Goal: Task Accomplishment & Management: Use online tool/utility

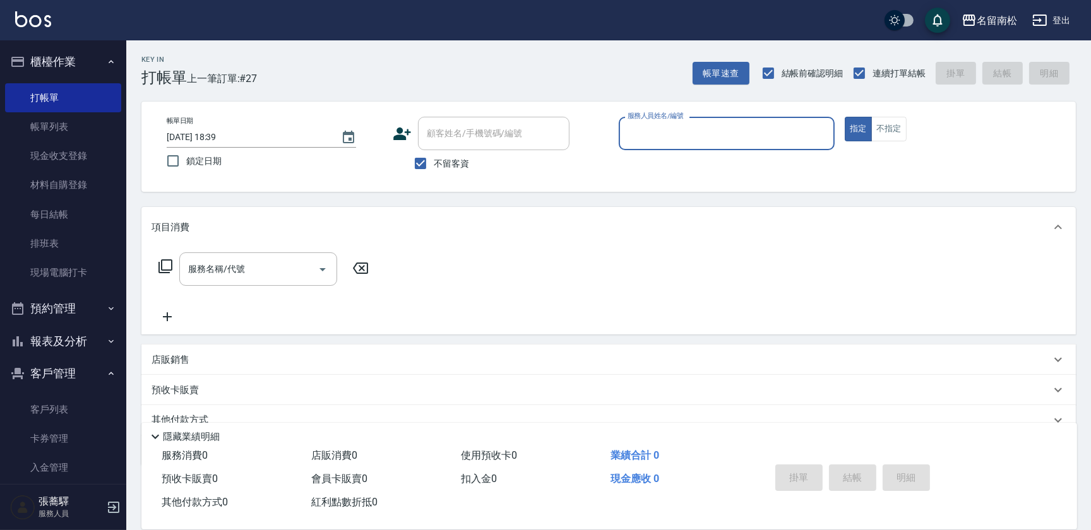
click at [700, 138] on input "服務人員姓名/編號" at bounding box center [727, 134] width 205 height 22
click at [683, 170] on div "[PERSON_NAME]-10" at bounding box center [727, 165] width 216 height 21
type input "[PERSON_NAME]-10"
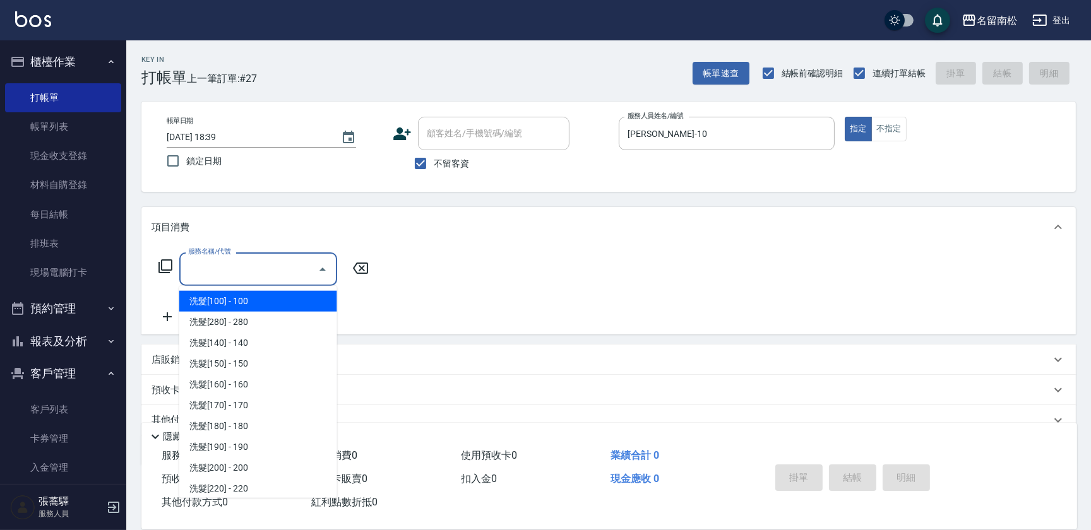
click at [259, 263] on input "服務名稱/代號" at bounding box center [249, 269] width 128 height 22
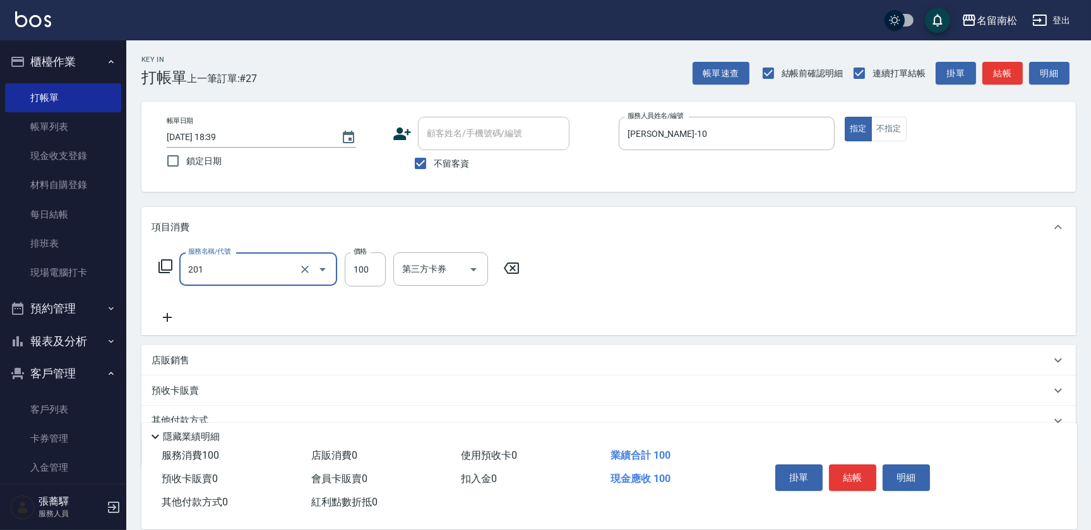
type input "洗髮[100](201)"
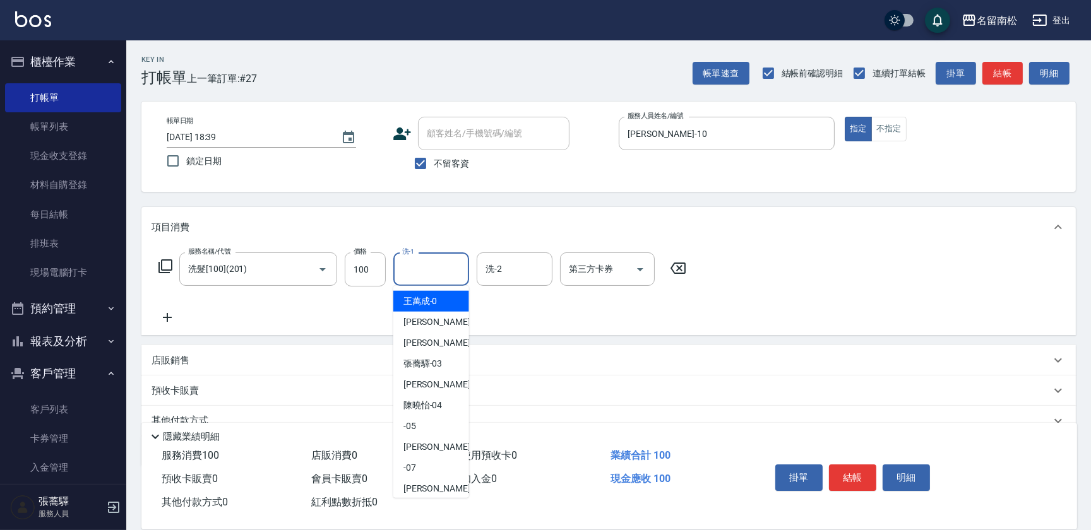
click at [442, 274] on input "洗-1" at bounding box center [431, 269] width 64 height 22
click at [434, 303] on span "[PERSON_NAME]-10" at bounding box center [422, 301] width 39 height 13
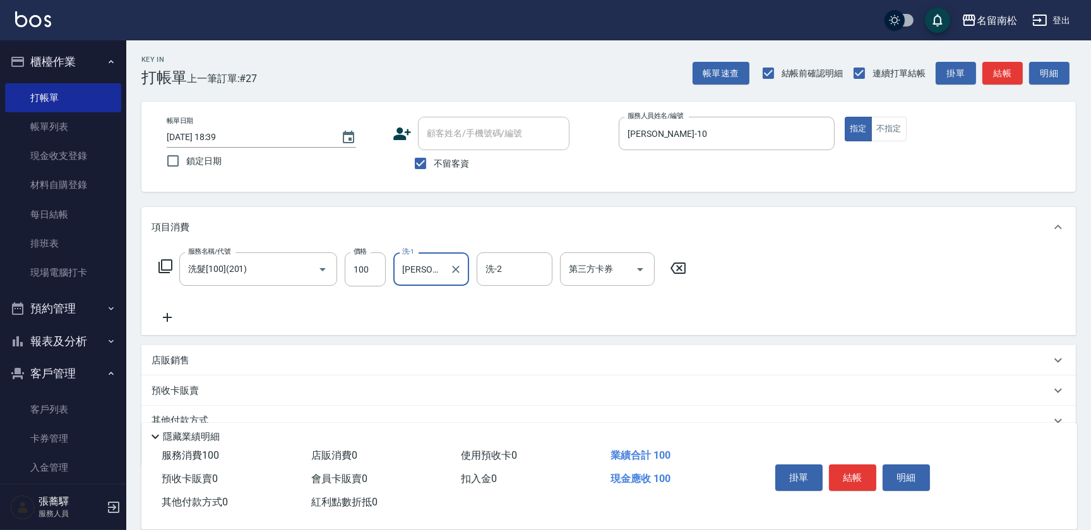
type input "[PERSON_NAME]-10"
click at [165, 321] on icon at bounding box center [168, 317] width 32 height 15
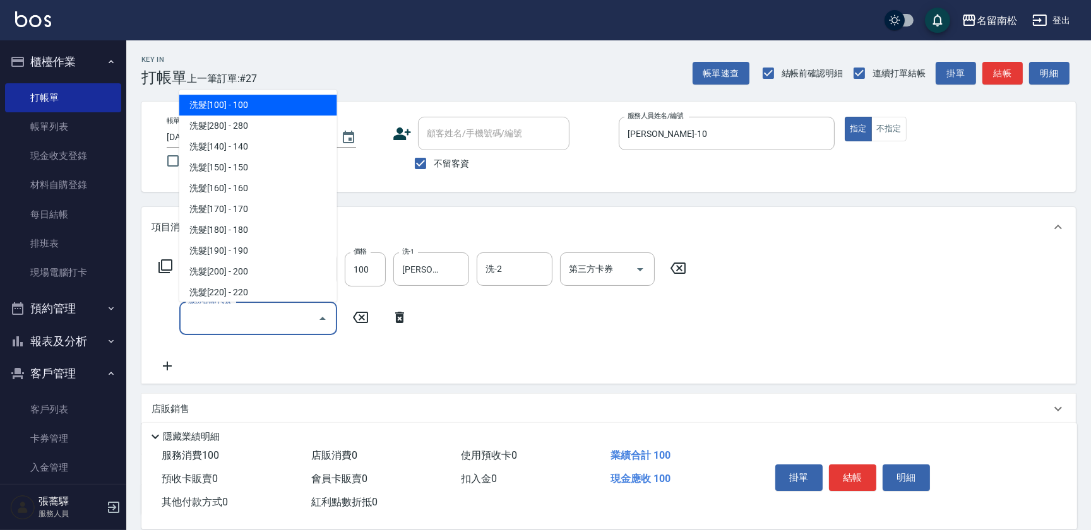
click at [203, 319] on input "服務名稱/代號" at bounding box center [249, 319] width 128 height 22
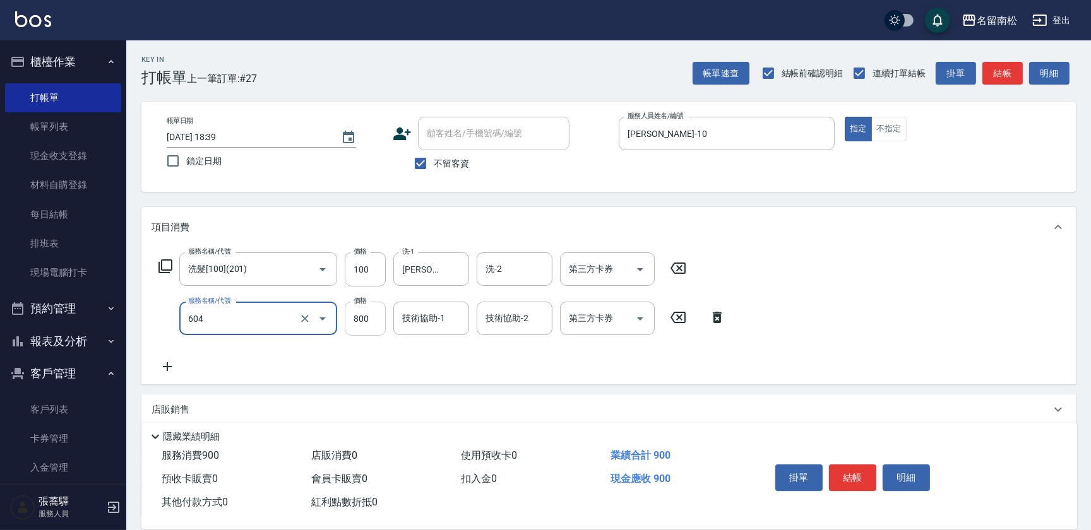
type input "護髮[800](604)"
click at [379, 322] on input "800" at bounding box center [365, 319] width 41 height 34
click at [361, 316] on input "7799" at bounding box center [365, 319] width 41 height 34
click at [356, 315] on input "7799" at bounding box center [365, 319] width 41 height 34
click at [357, 314] on input "7799" at bounding box center [365, 319] width 41 height 34
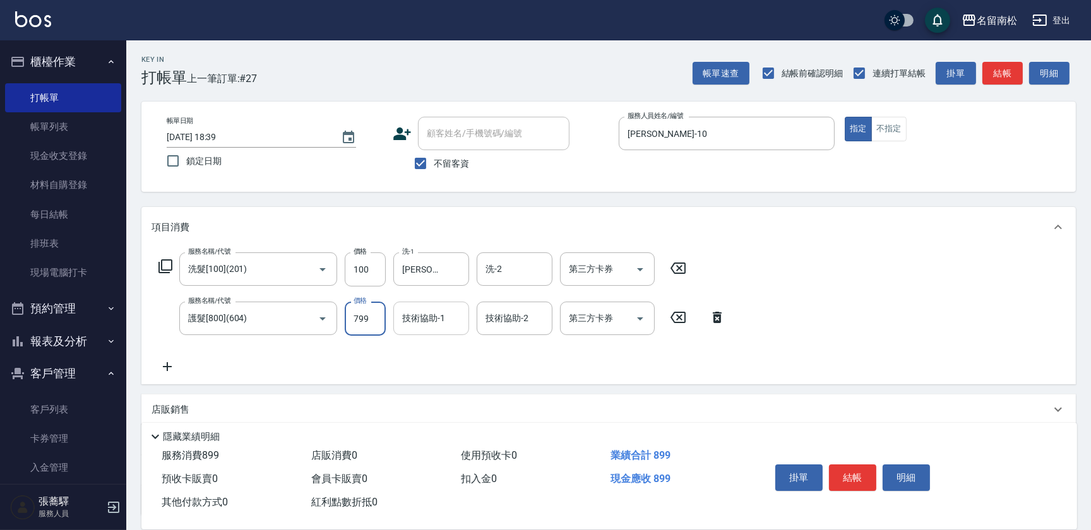
type input "799"
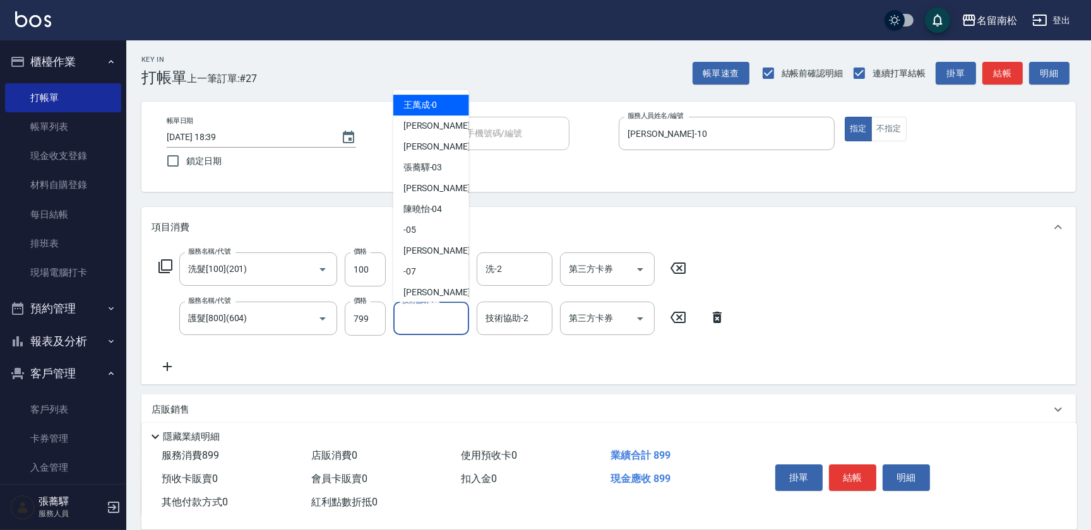
click at [417, 321] on input "技術協助-1" at bounding box center [431, 319] width 64 height 22
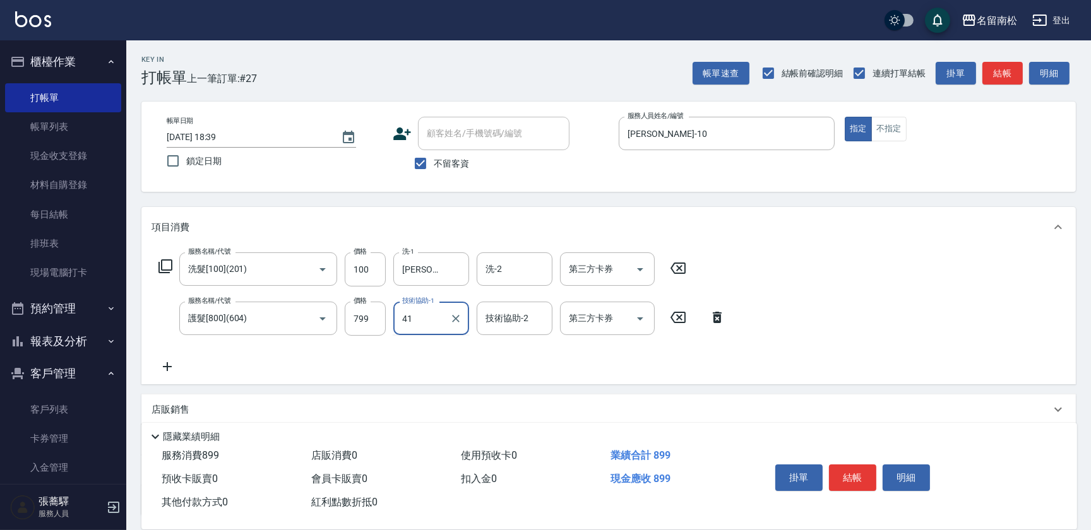
type input "4"
click at [432, 346] on span "[PERSON_NAME]-10" at bounding box center [422, 350] width 39 height 13
type input "[PERSON_NAME]-10"
click at [846, 468] on button "結帳" at bounding box center [852, 478] width 47 height 27
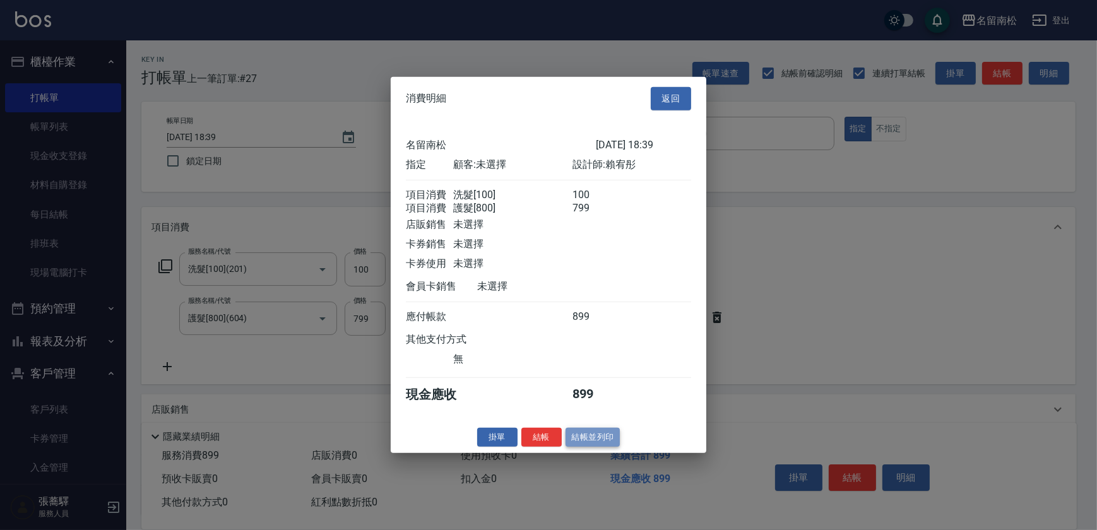
click at [582, 440] on button "結帳並列印" at bounding box center [593, 437] width 55 height 20
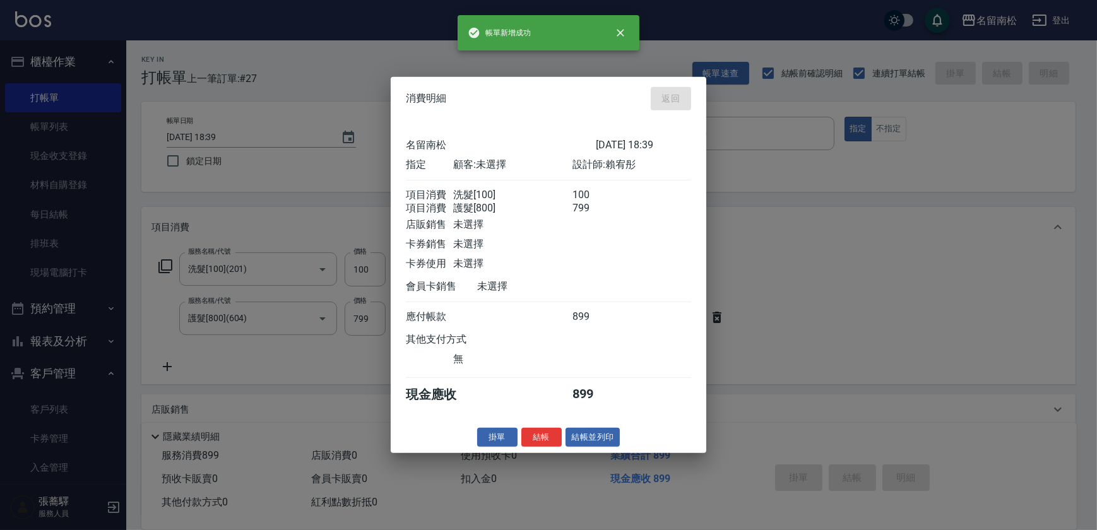
type input "[DATE] 19:10"
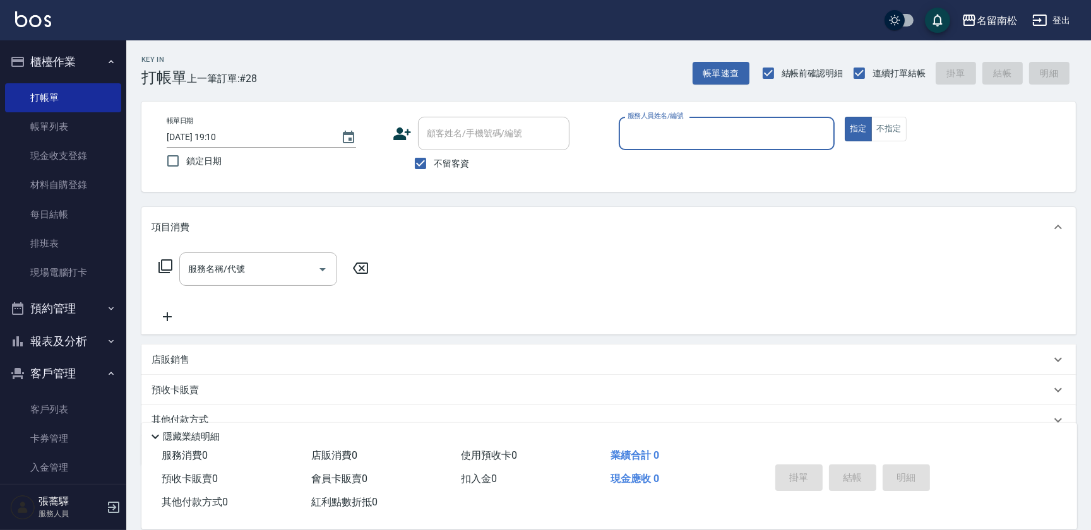
click at [691, 130] on input "服務人員姓名/編號" at bounding box center [727, 134] width 205 height 22
click at [683, 169] on div "[PERSON_NAME]-10" at bounding box center [727, 165] width 216 height 21
type input "[PERSON_NAME]-10"
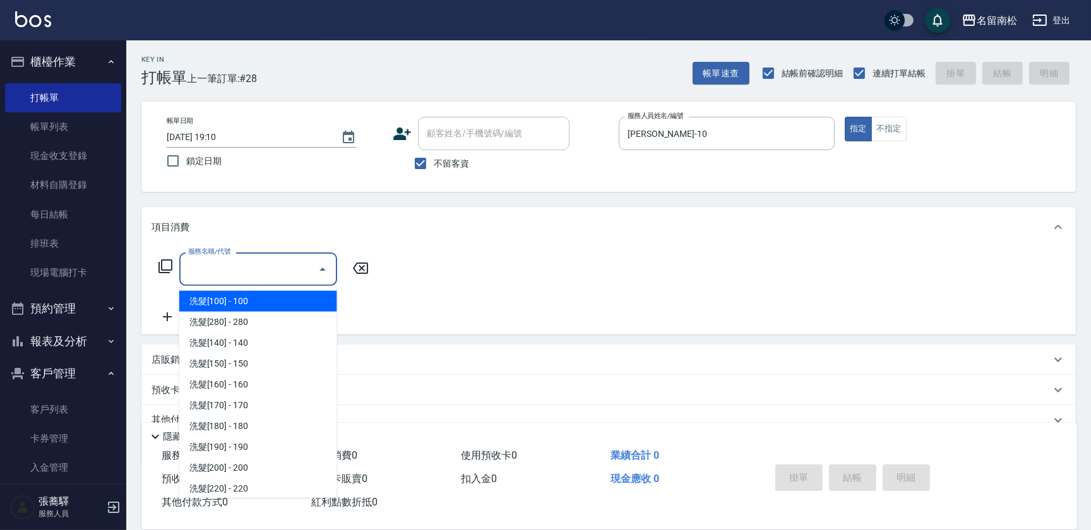
click at [258, 270] on input "服務名稱/代號" at bounding box center [249, 269] width 128 height 22
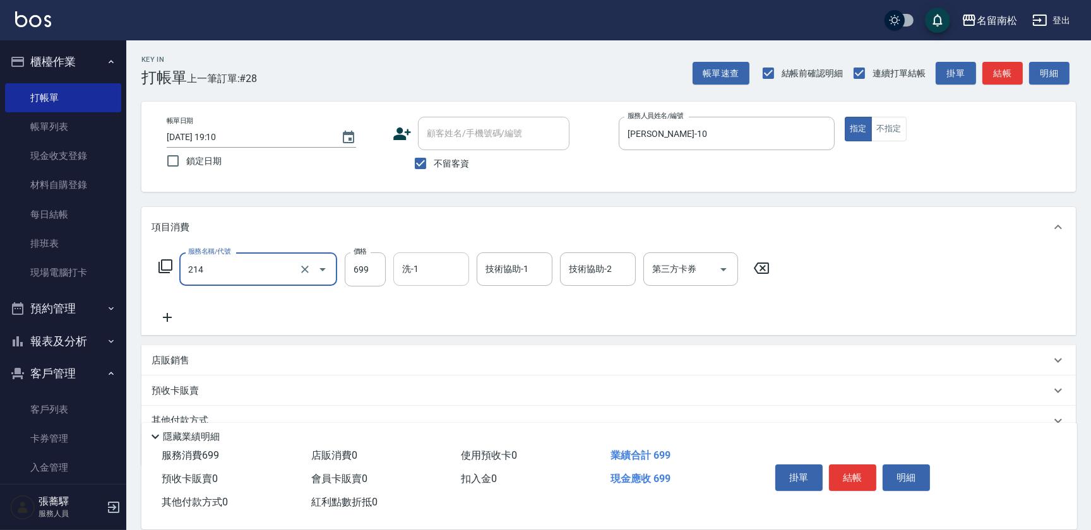
type input "滾珠洗髪699(214)"
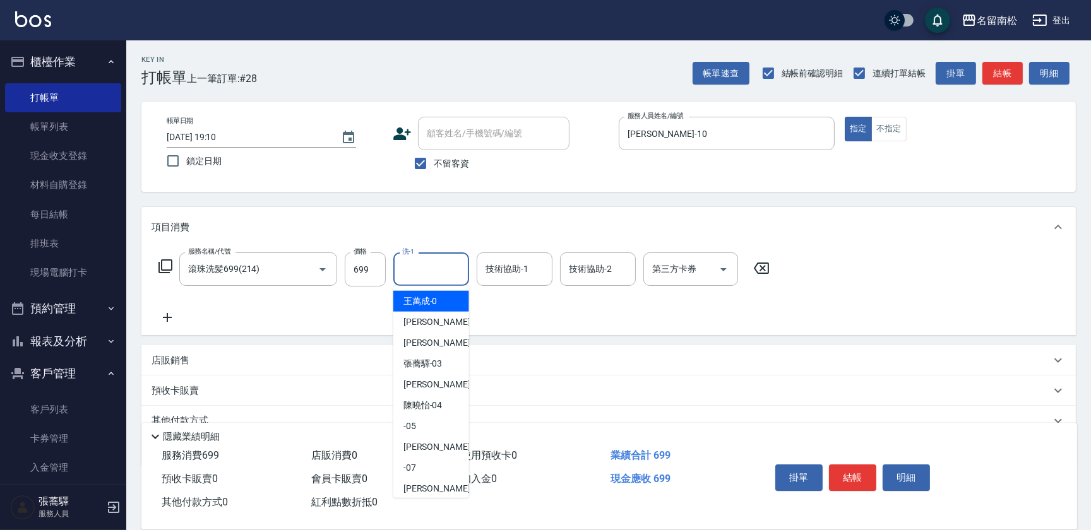
click at [436, 270] on input "洗-1" at bounding box center [431, 269] width 64 height 22
click at [436, 302] on span "[PERSON_NAME]-10" at bounding box center [422, 301] width 39 height 13
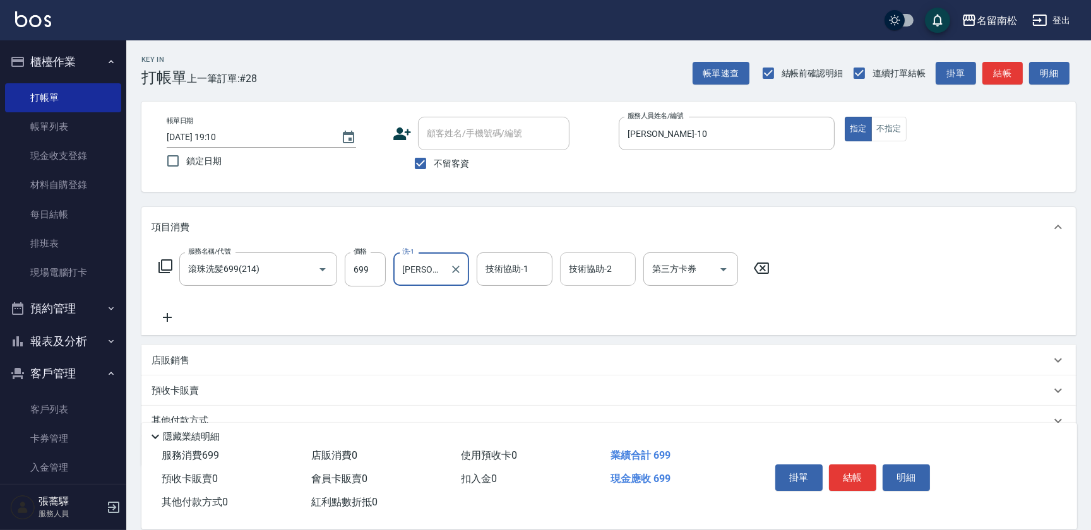
type input "[PERSON_NAME]-10"
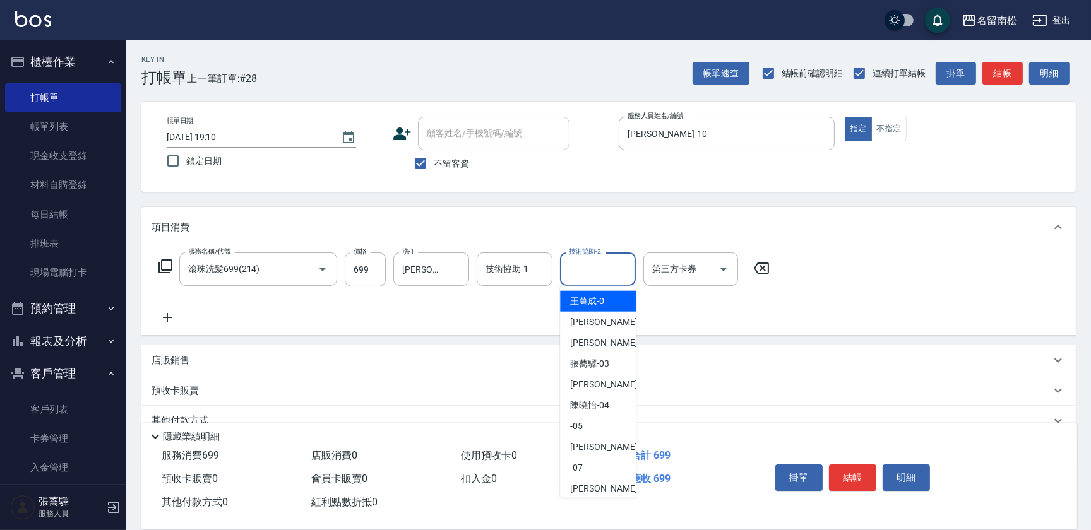
click at [611, 273] on input "技術協助-2" at bounding box center [598, 269] width 64 height 22
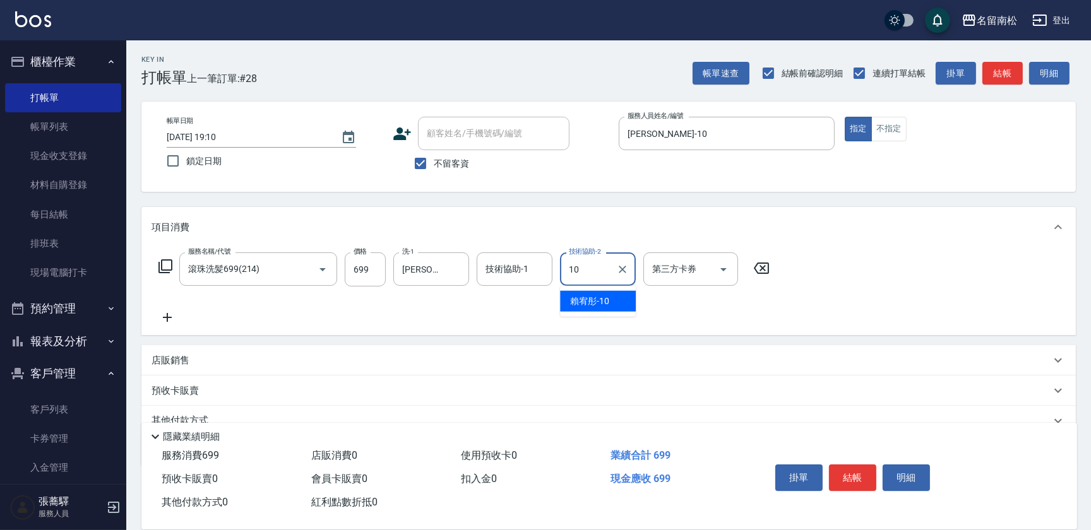
click at [606, 296] on span "[PERSON_NAME]-10" at bounding box center [589, 301] width 39 height 13
type input "[PERSON_NAME]-10"
click at [170, 316] on icon at bounding box center [168, 317] width 32 height 15
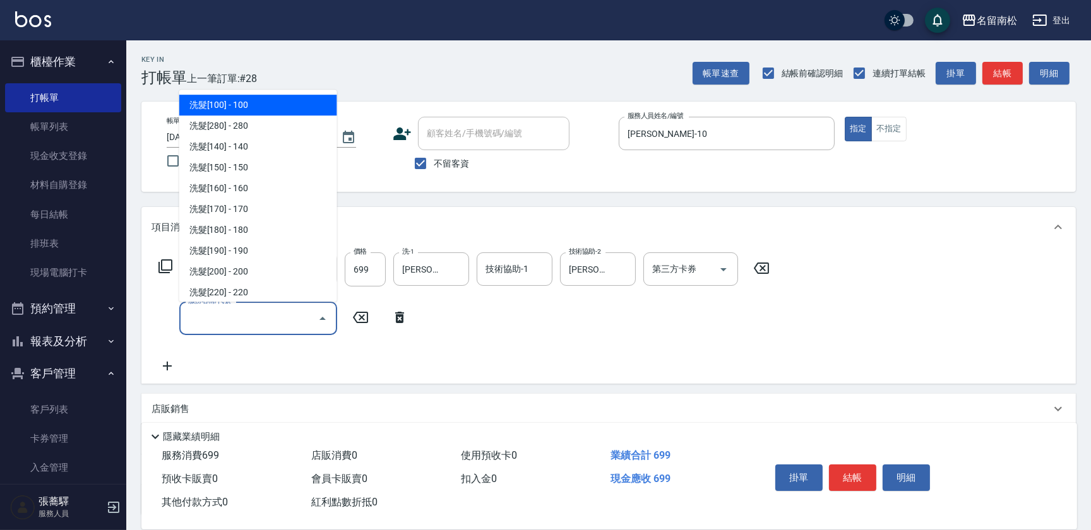
click at [203, 318] on input "服務名稱/代號" at bounding box center [249, 319] width 128 height 22
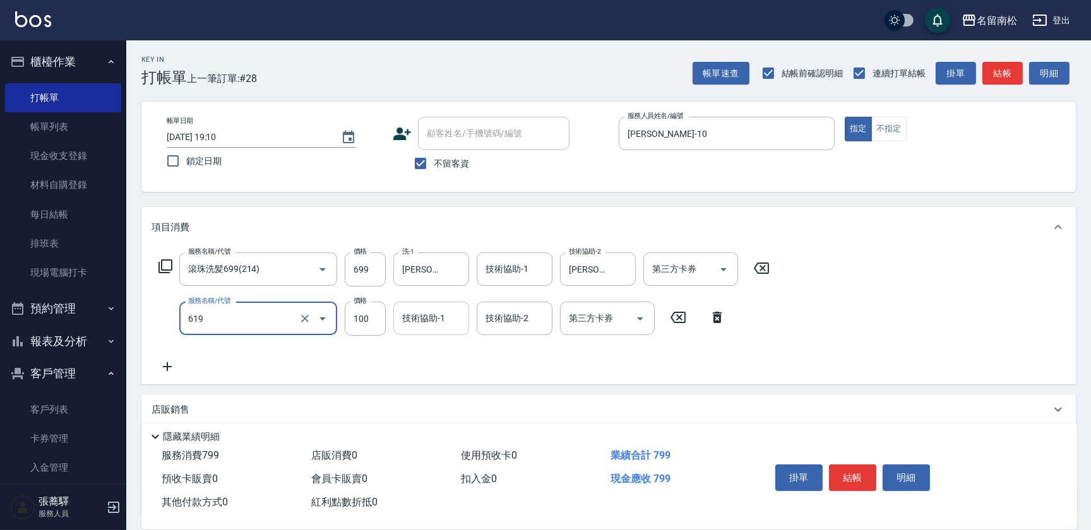
type input "[PERSON_NAME].玻酸.晶膜.水療(619)"
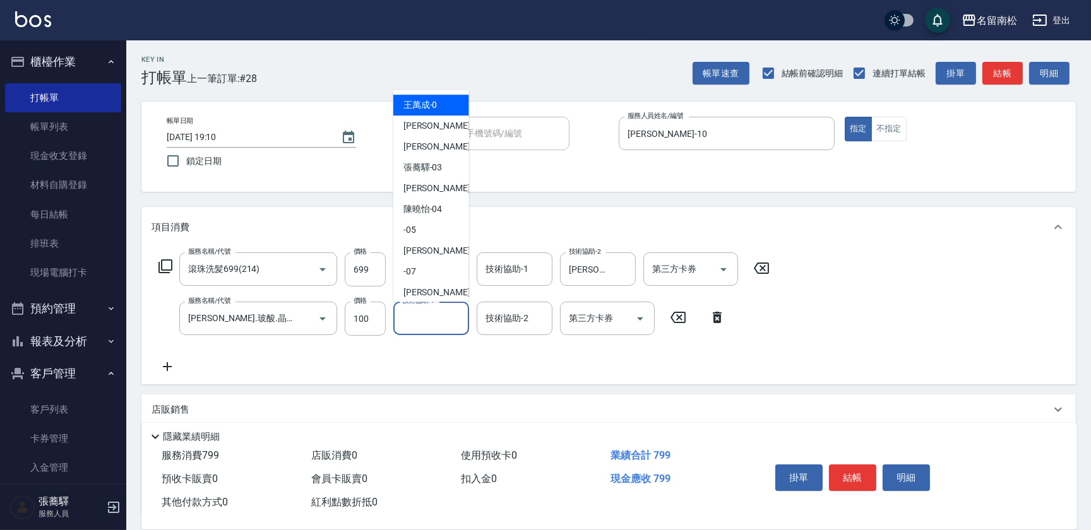
click at [424, 316] on input "技術協助-1" at bounding box center [431, 319] width 64 height 22
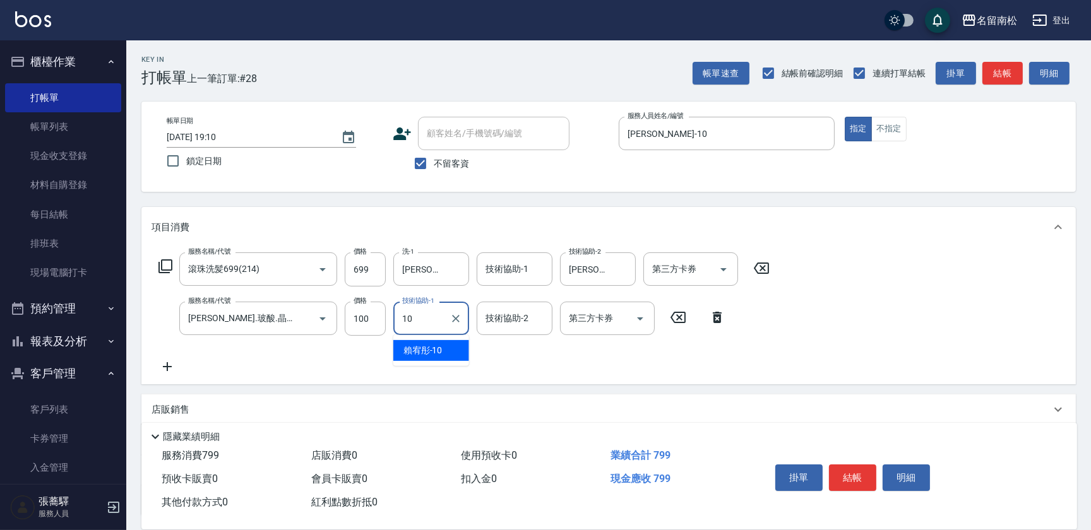
click at [426, 347] on span "[PERSON_NAME]-10" at bounding box center [422, 350] width 39 height 13
type input "[PERSON_NAME]-10"
click at [842, 474] on button "結帳" at bounding box center [852, 478] width 47 height 27
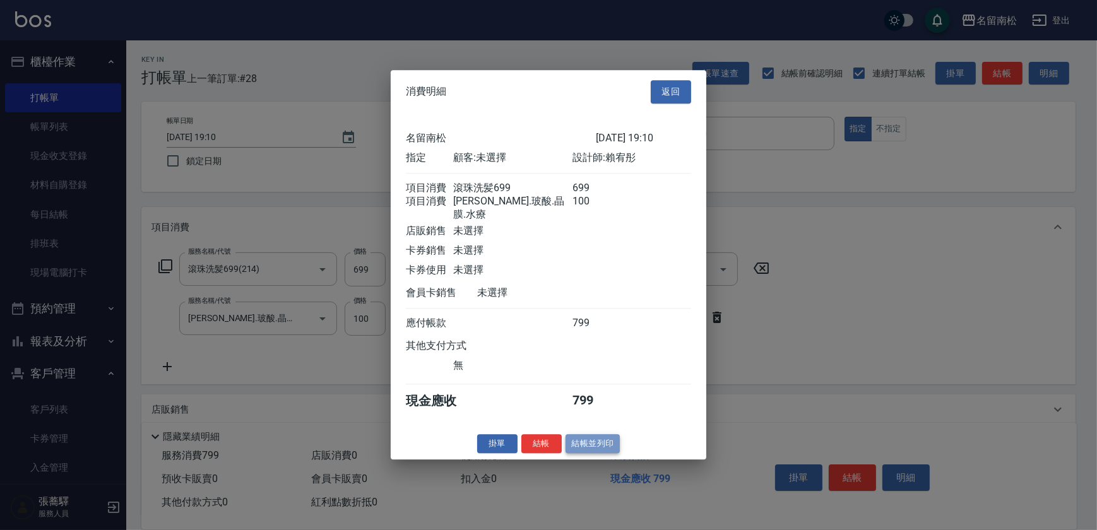
click at [601, 438] on button "結帳並列印" at bounding box center [593, 444] width 55 height 20
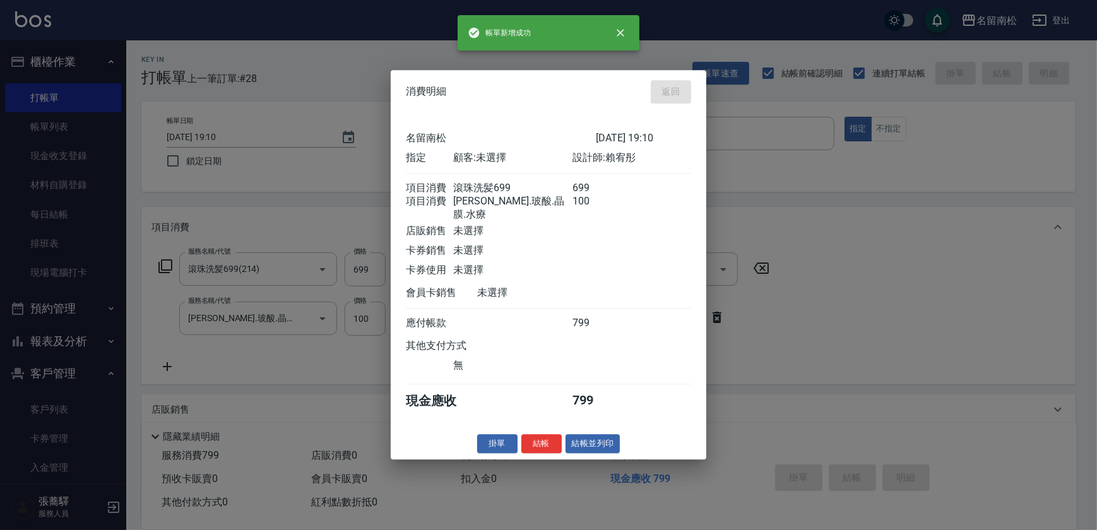
type input "[DATE] 19:11"
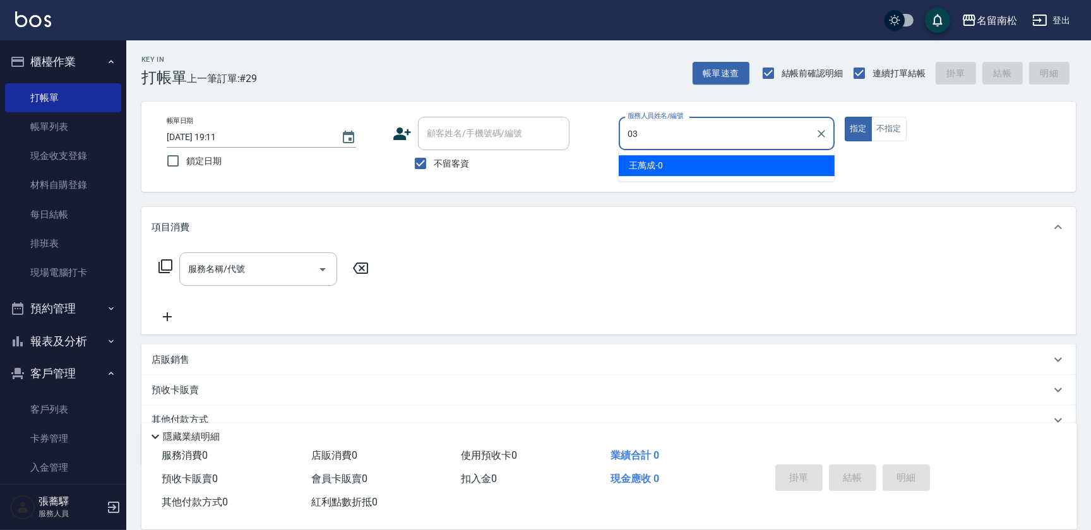
type input "[PERSON_NAME]-03"
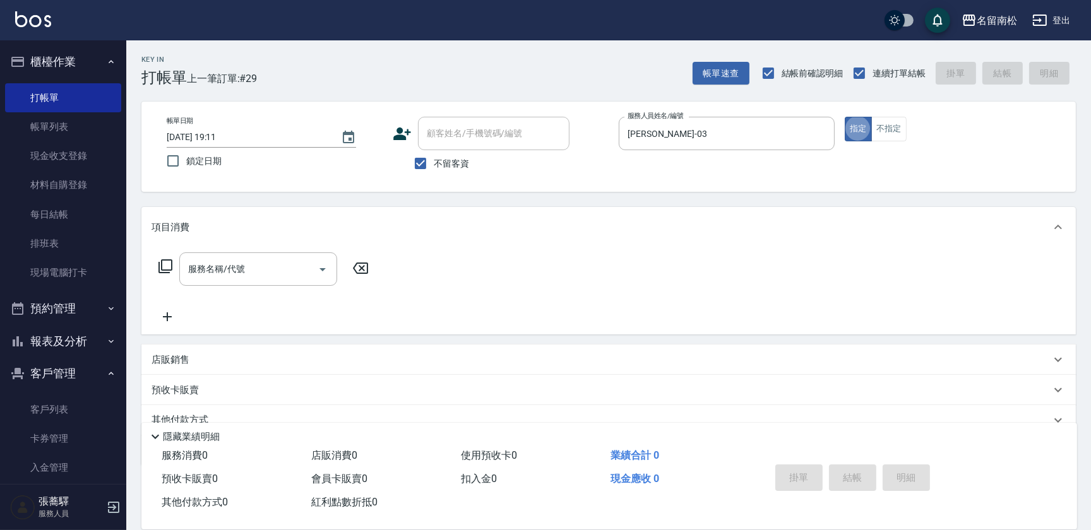
type button "true"
click at [230, 266] on input "服務名稱/代號" at bounding box center [249, 269] width 128 height 22
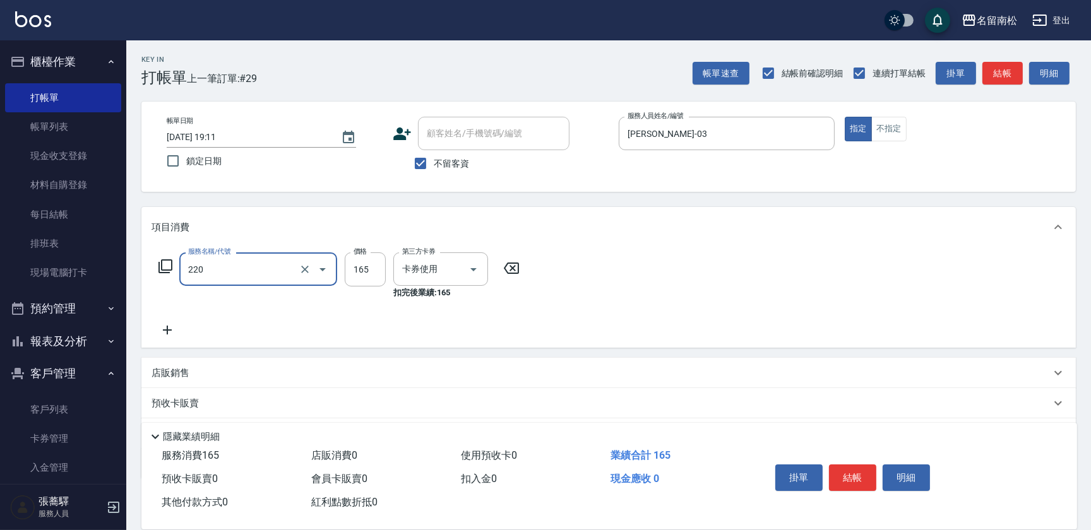
type input "洗髮卡券(165)(220)"
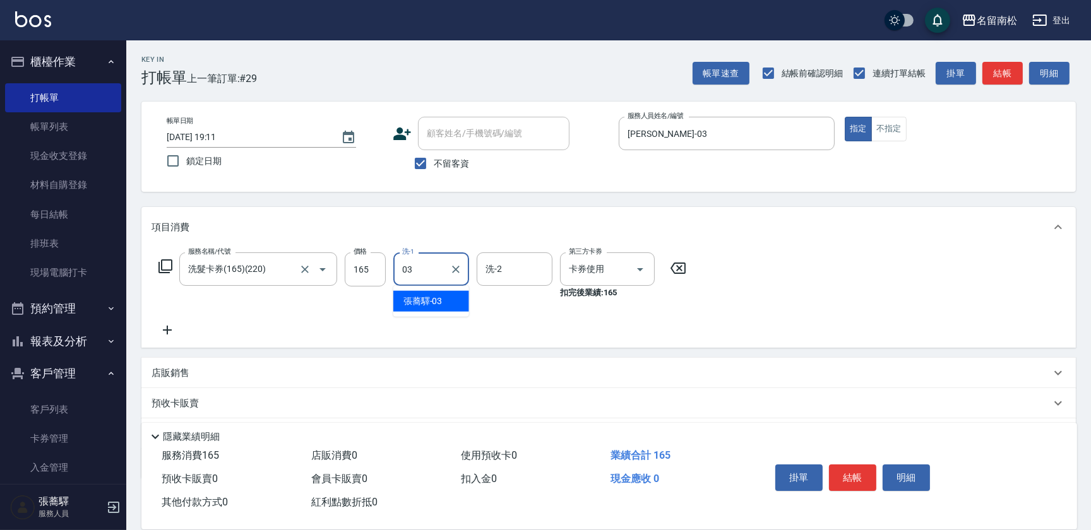
type input "[PERSON_NAME]-03"
click at [859, 467] on button "結帳" at bounding box center [852, 478] width 47 height 27
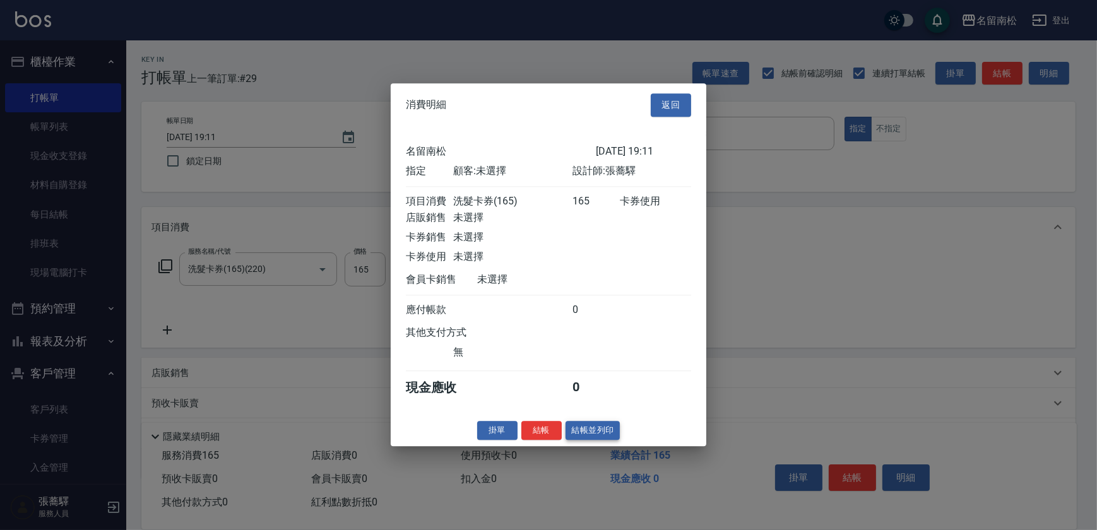
click at [595, 436] on button "結帳並列印" at bounding box center [593, 431] width 55 height 20
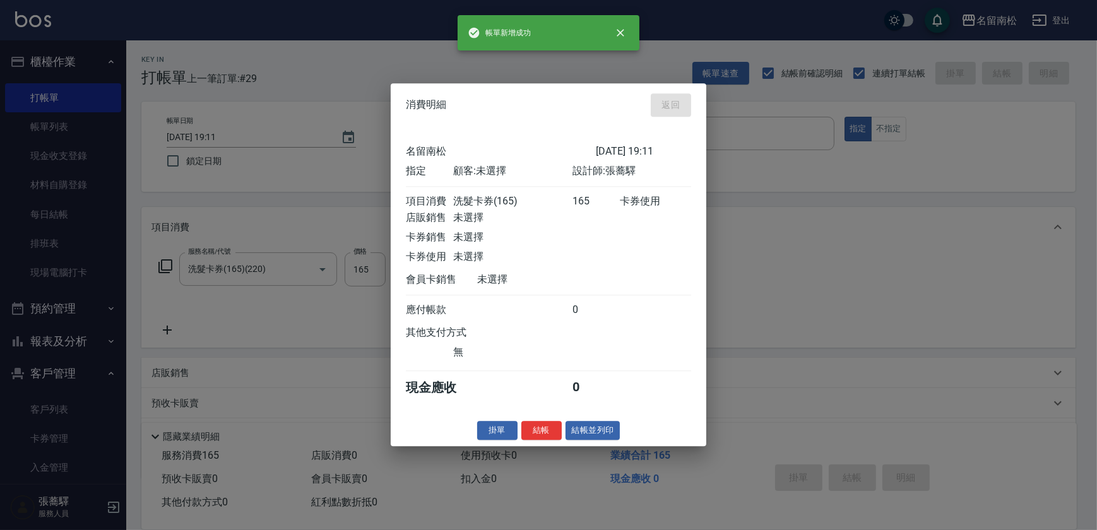
type input "[DATE] 19:17"
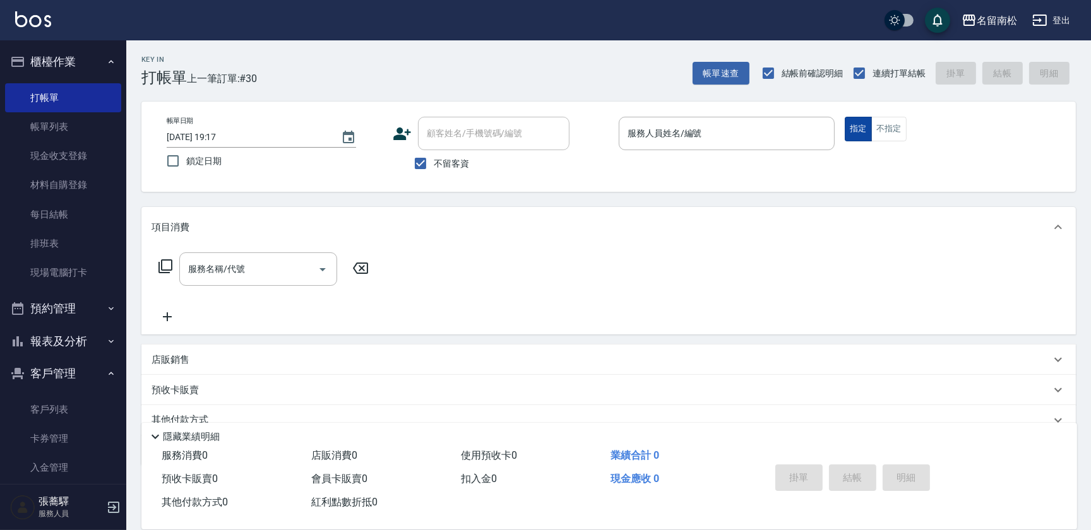
drag, startPoint x: 878, startPoint y: 131, endPoint x: 847, endPoint y: 126, distance: 30.8
click at [878, 131] on button "不指定" at bounding box center [888, 129] width 35 height 25
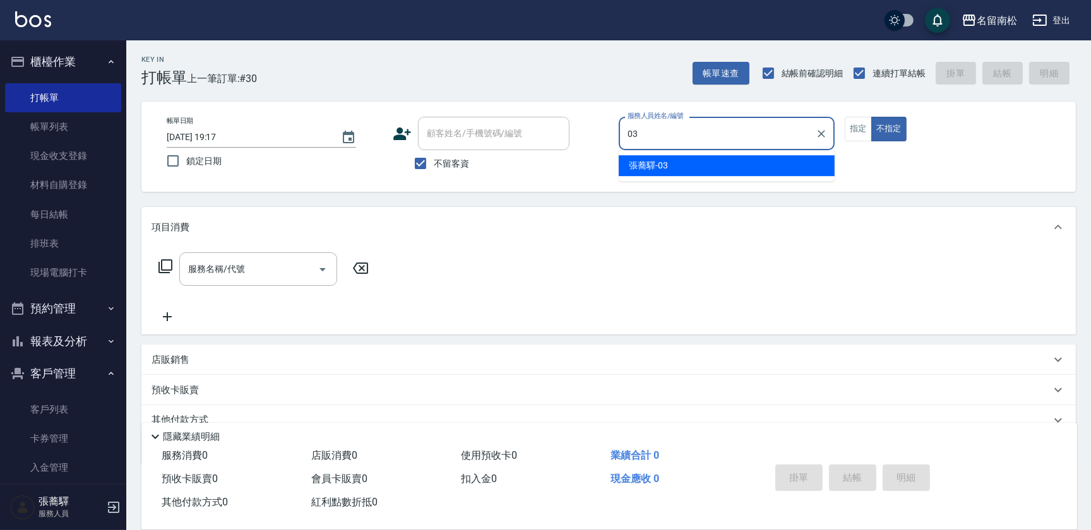
type input "[PERSON_NAME]-03"
type button "false"
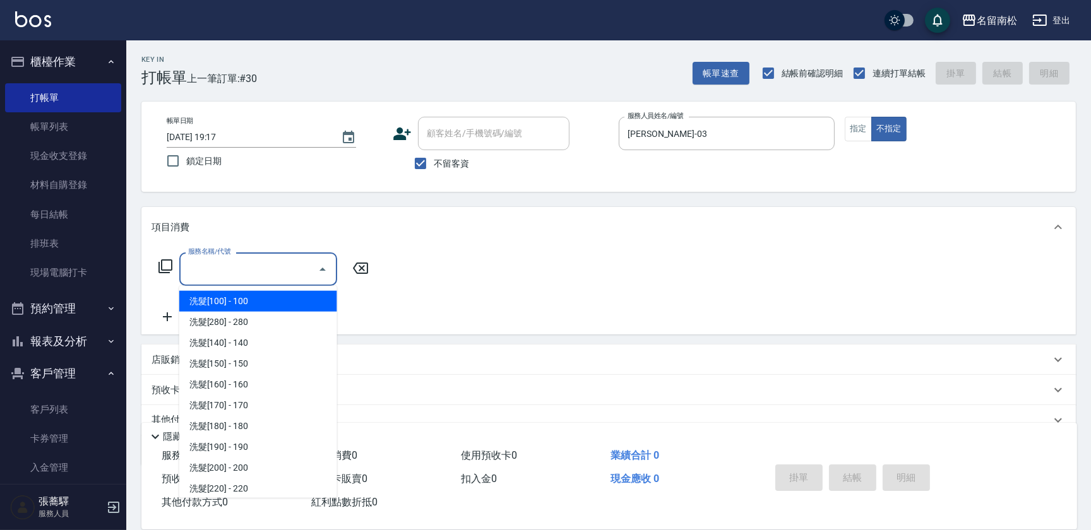
click at [287, 268] on input "服務名稱/代號" at bounding box center [249, 269] width 128 height 22
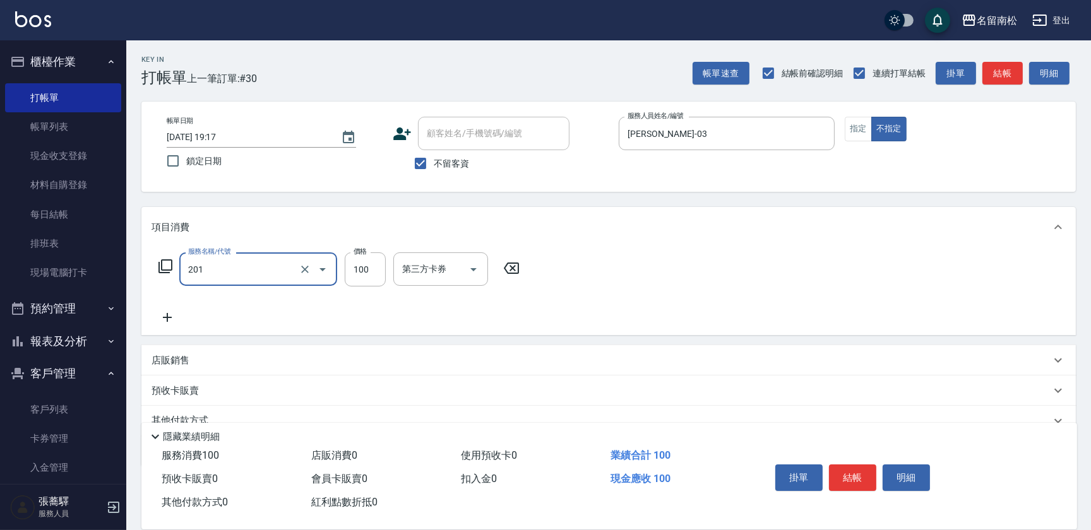
type input "洗髮[100](201)"
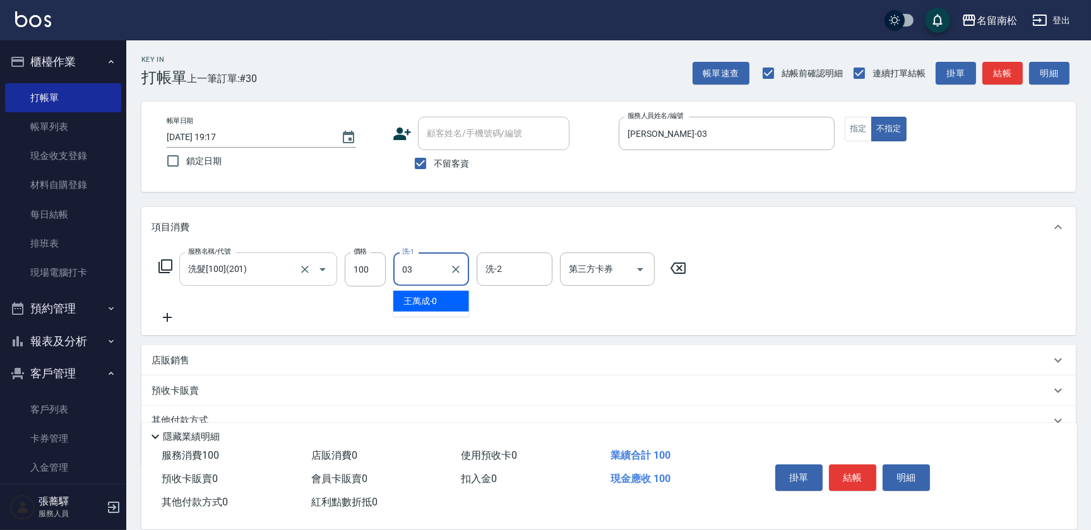
type input "[PERSON_NAME]-03"
click at [178, 321] on icon at bounding box center [168, 317] width 32 height 15
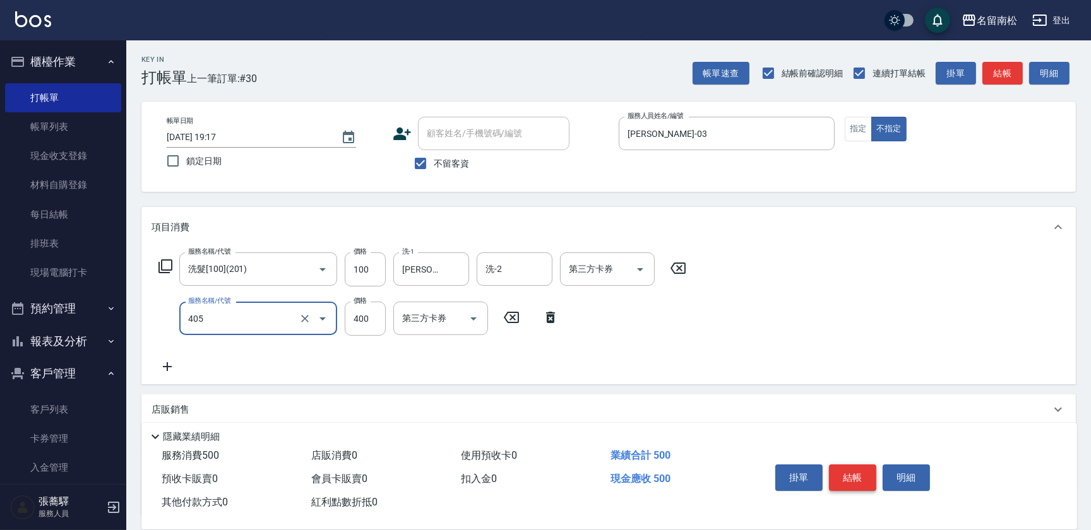
type input "剪髮(400)(405)"
click at [858, 486] on button "結帳" at bounding box center [852, 478] width 47 height 27
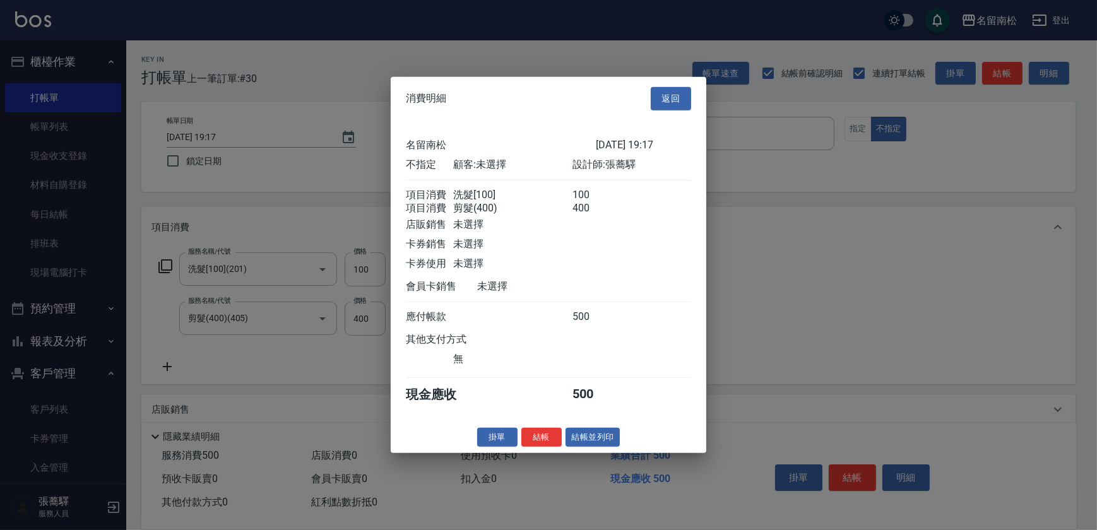
click at [611, 453] on div "消費明細 返回 名留南松 [DATE] 19:17 不指定 顧客: 未選擇 設計師: [PERSON_NAME] 項目消費 洗髮[100] 100 項目消費 …" at bounding box center [549, 265] width 316 height 376
click at [599, 436] on button "結帳並列印" at bounding box center [593, 437] width 55 height 20
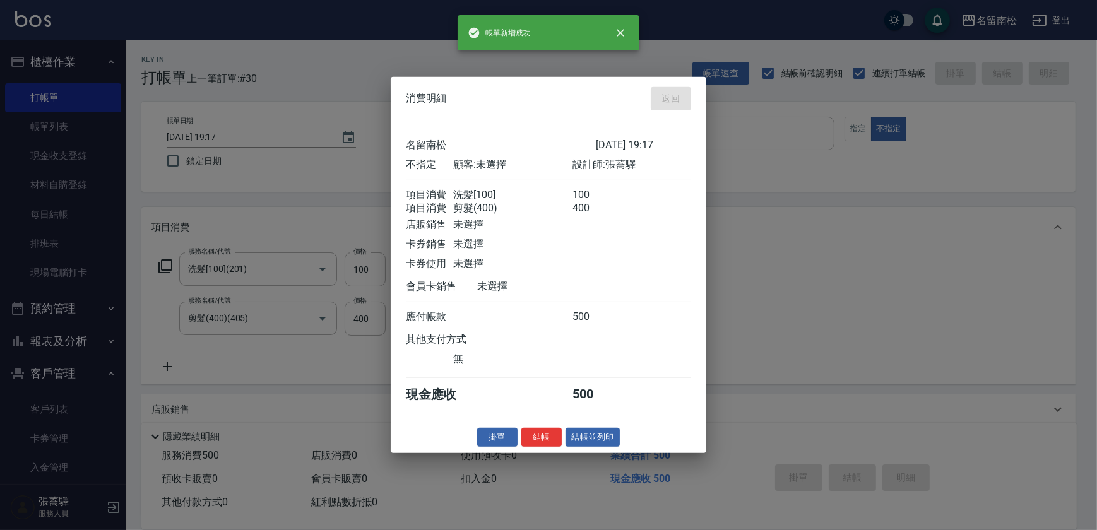
type input "[DATE] 19:18"
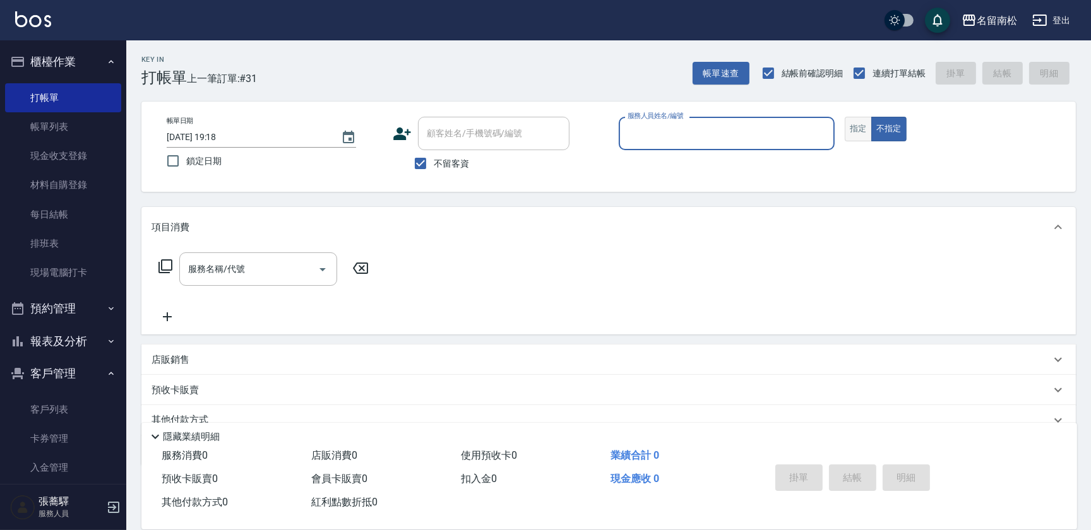
click at [852, 127] on button "指定" at bounding box center [858, 129] width 27 height 25
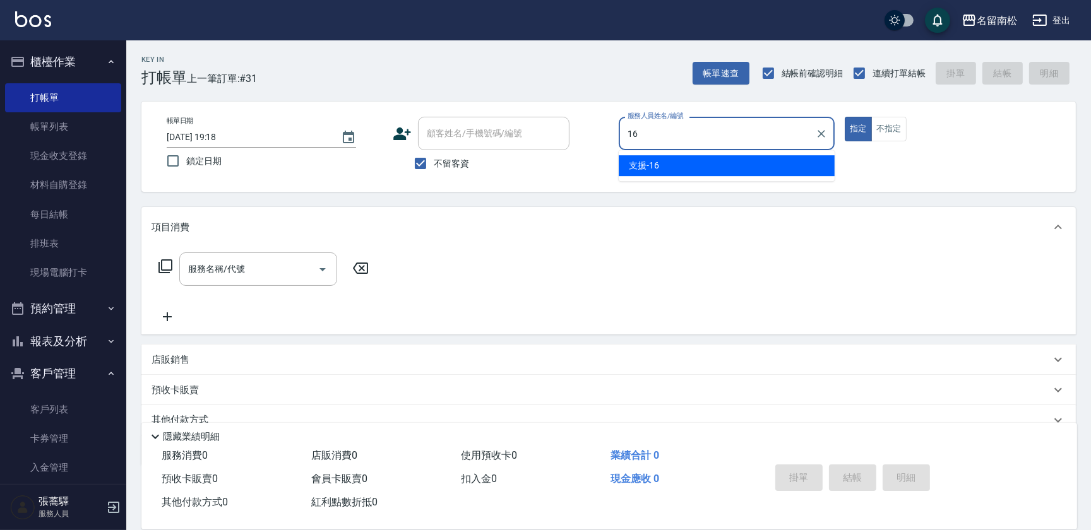
type input "支援-16"
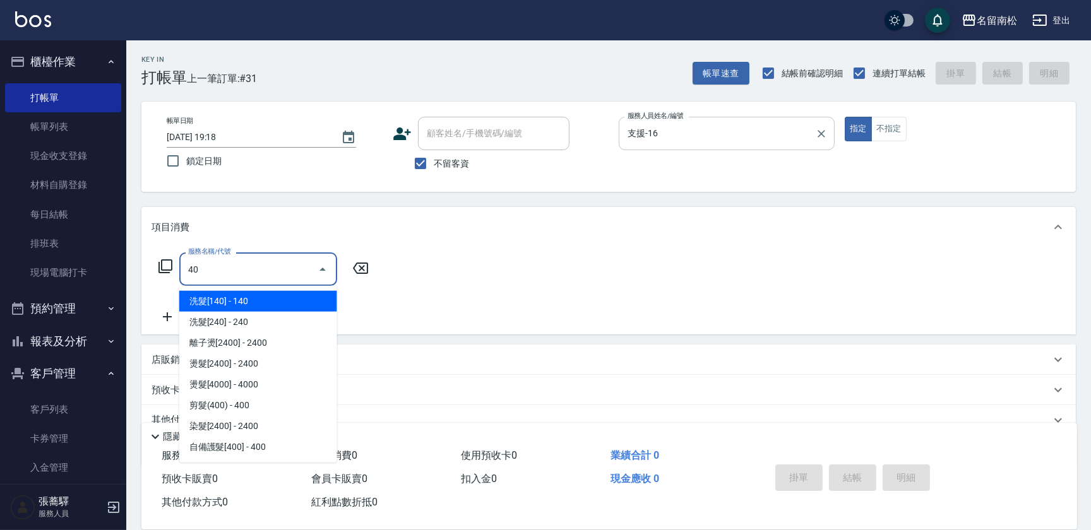
type input "4"
type input "5"
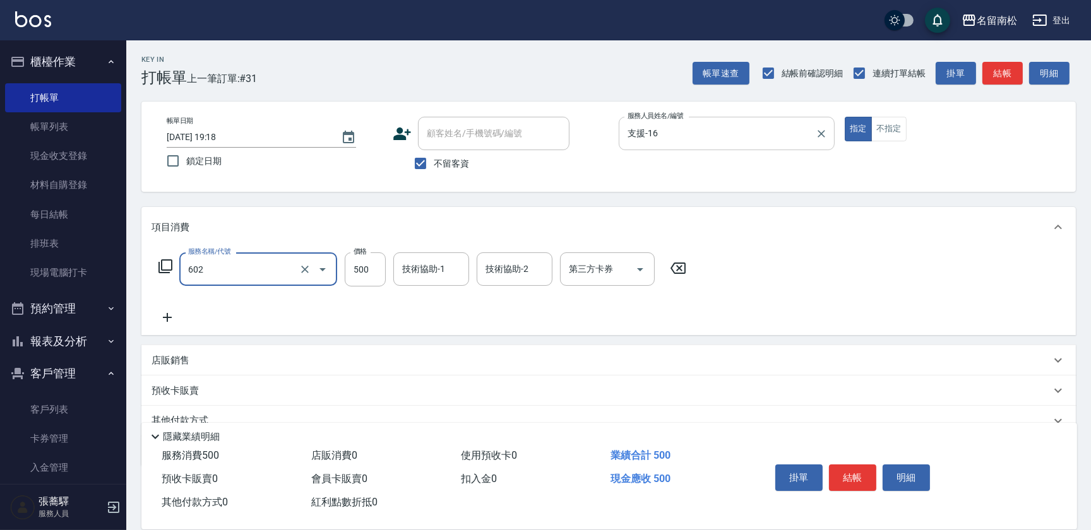
type input "護髮[500](602)"
type input "450"
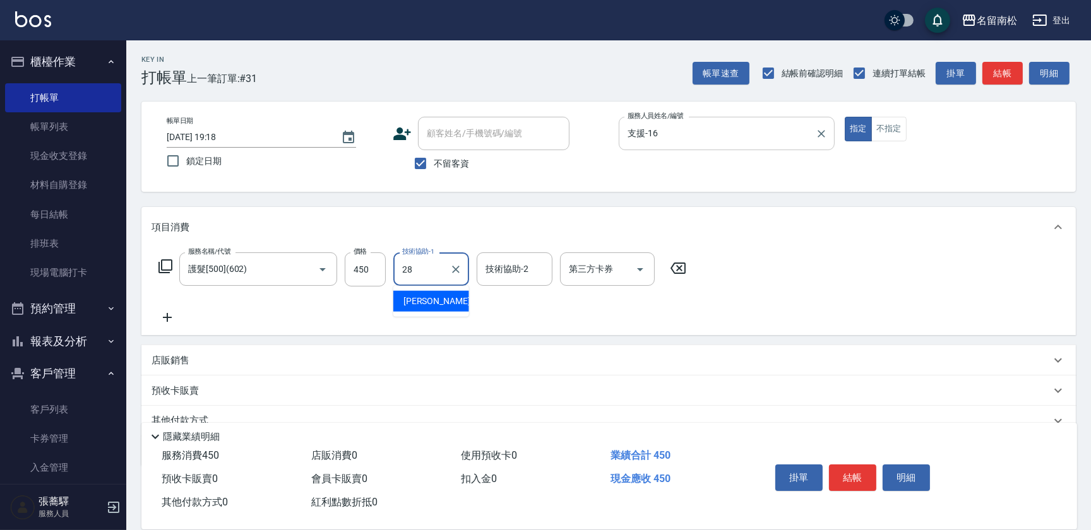
type input "[PERSON_NAME]-28"
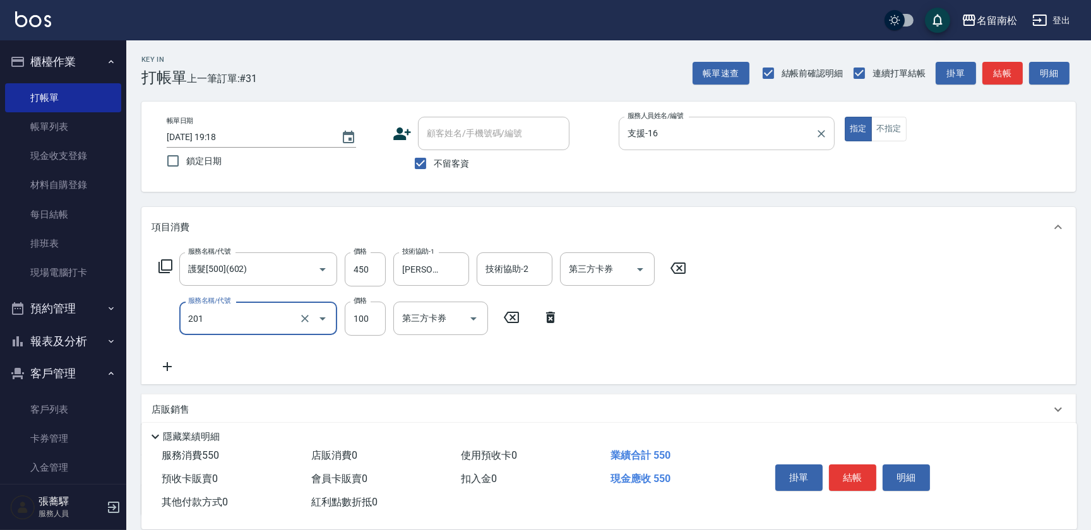
type input "洗髮[100](201)"
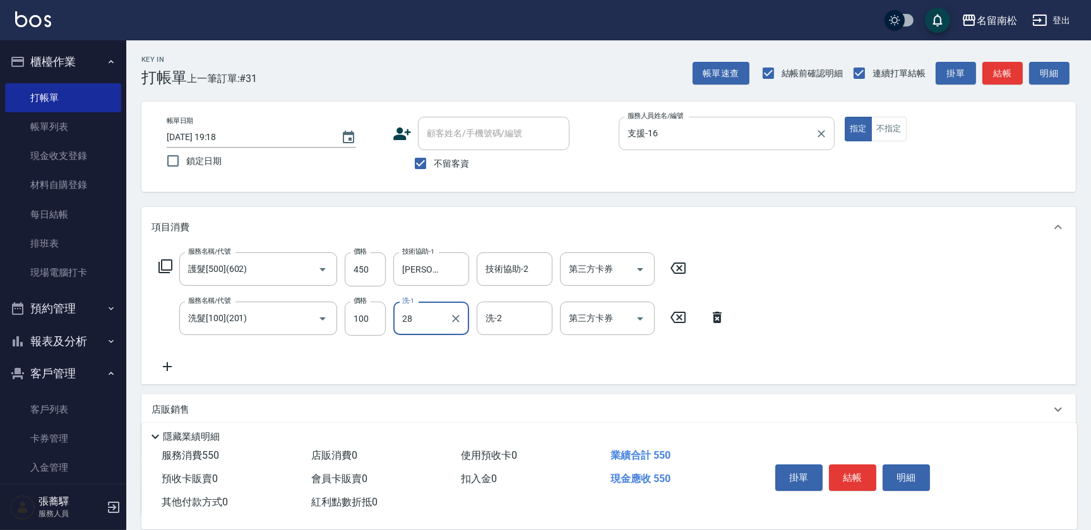
type input "[PERSON_NAME]-28"
click at [840, 481] on button "結帳" at bounding box center [852, 478] width 47 height 27
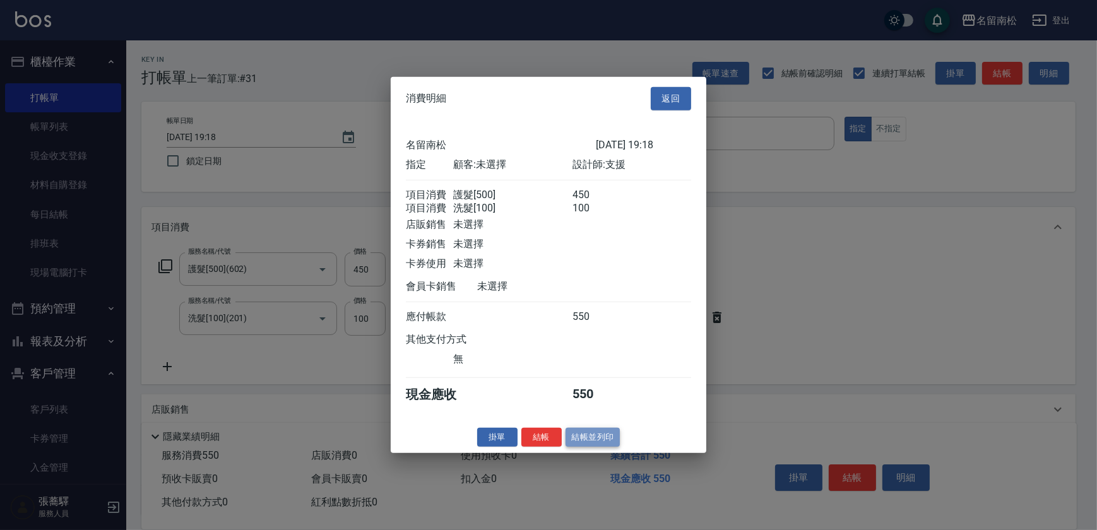
click at [594, 436] on button "結帳並列印" at bounding box center [593, 437] width 55 height 20
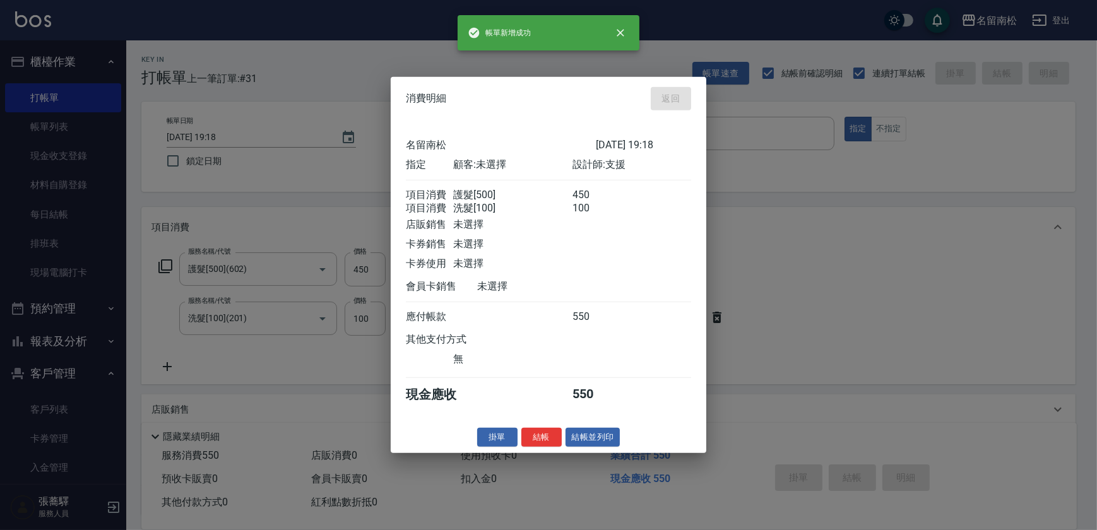
type input "[DATE] 19:32"
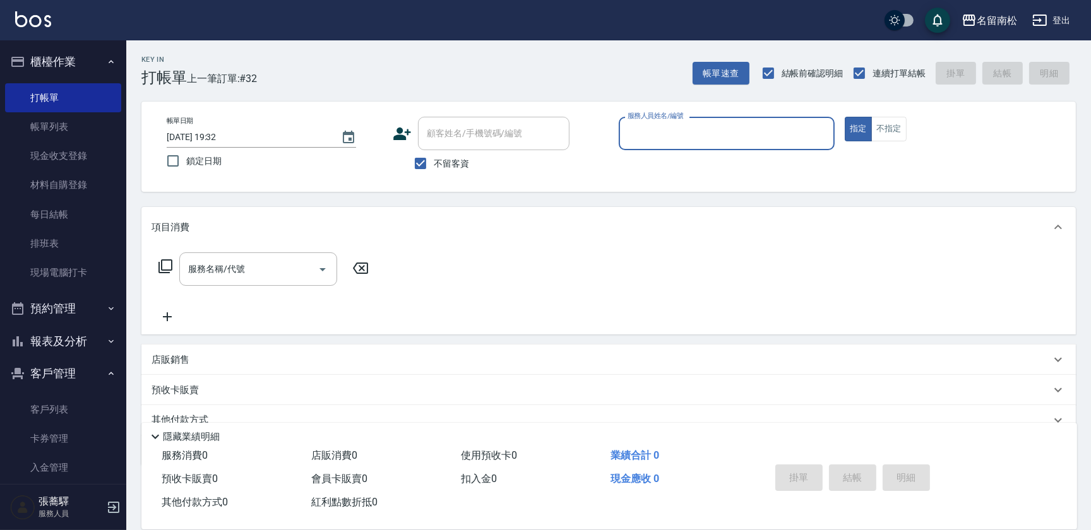
click at [633, 127] on input "服務人員姓名/編號" at bounding box center [727, 134] width 205 height 22
type input "10"
click at [892, 123] on button "不指定" at bounding box center [888, 129] width 35 height 25
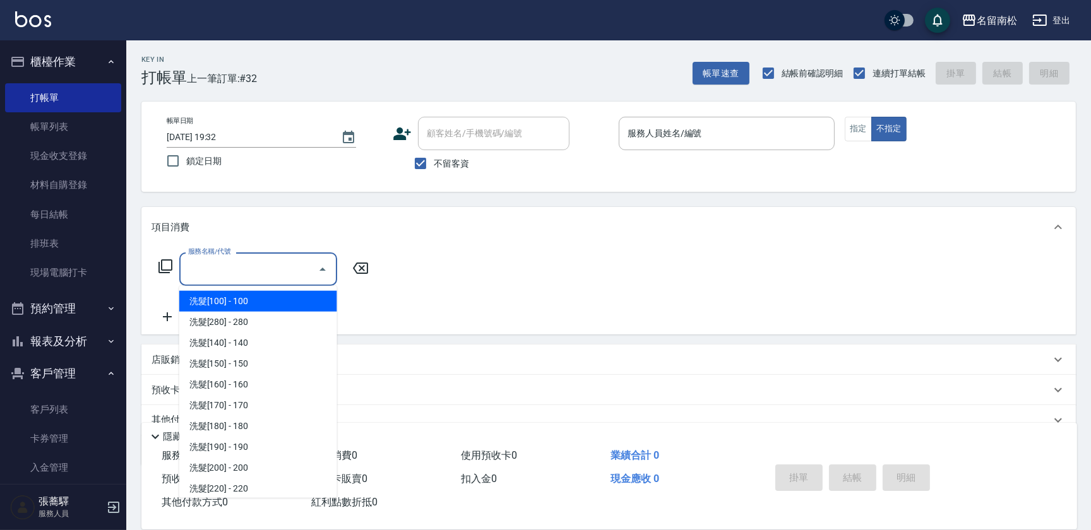
click at [284, 263] on input "服務名稱/代號" at bounding box center [249, 269] width 128 height 22
type input "6"
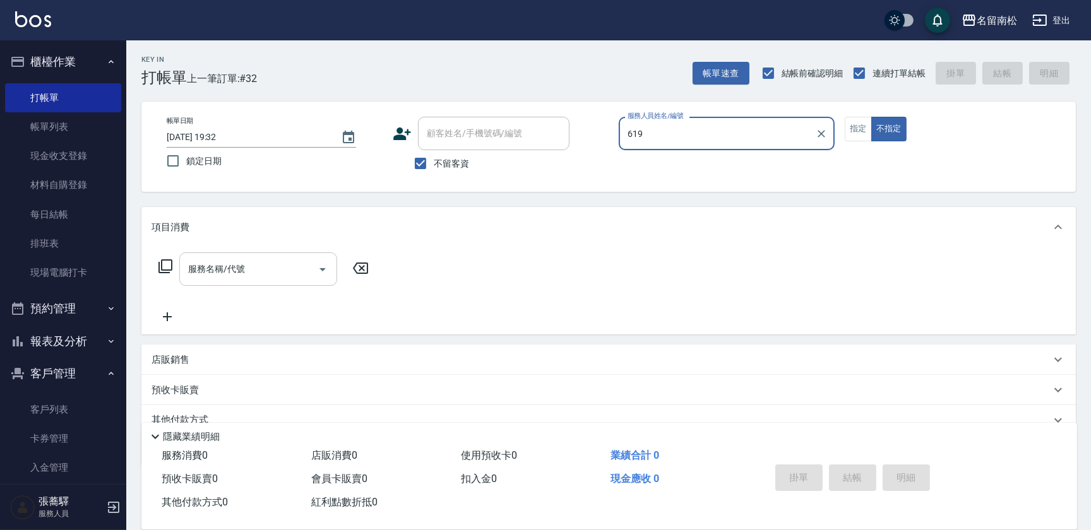
type input "619"
click at [871, 117] on button "不指定" at bounding box center [888, 129] width 35 height 25
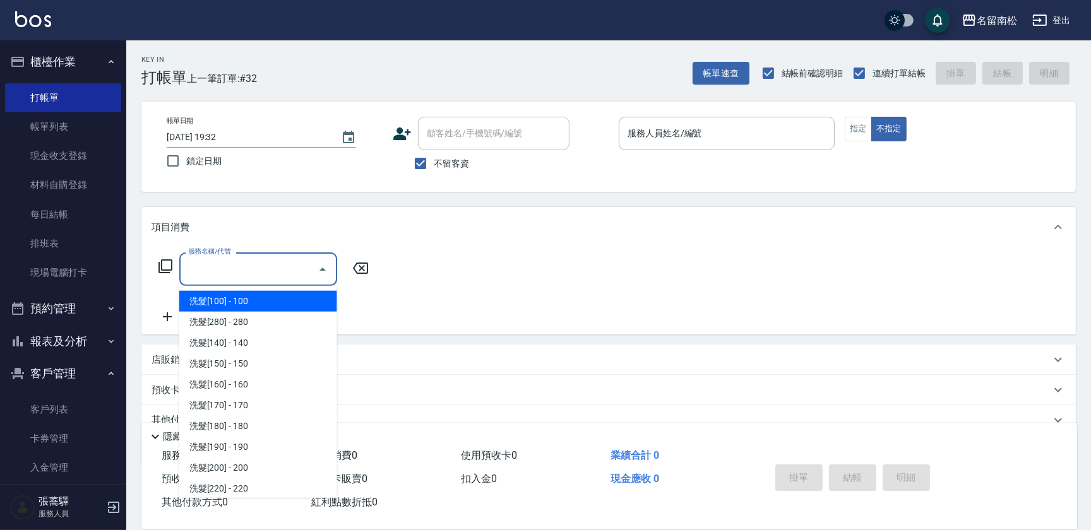
click at [297, 271] on input "服務名稱/代號" at bounding box center [249, 269] width 128 height 22
click at [703, 129] on input "服務人員姓名/編號" at bounding box center [727, 134] width 205 height 22
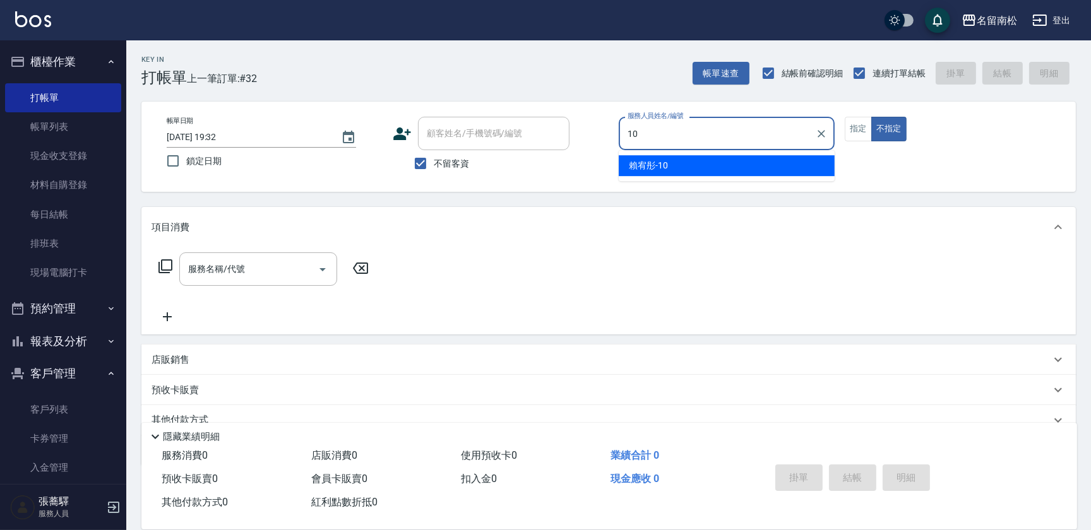
click at [650, 164] on span "[PERSON_NAME]-10" at bounding box center [648, 165] width 39 height 13
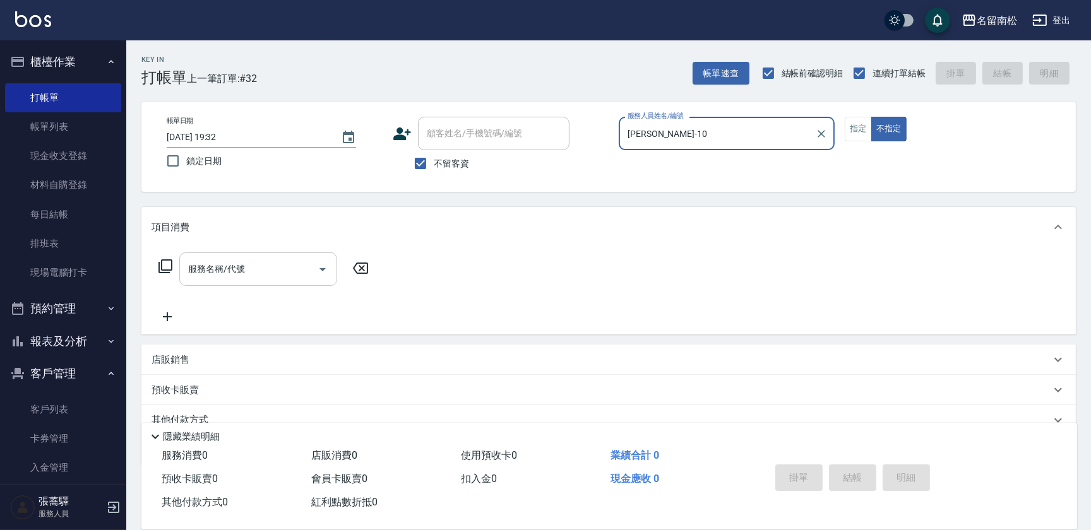
type input "[PERSON_NAME]-10"
click at [250, 277] on input "服務名稱/代號" at bounding box center [249, 269] width 128 height 22
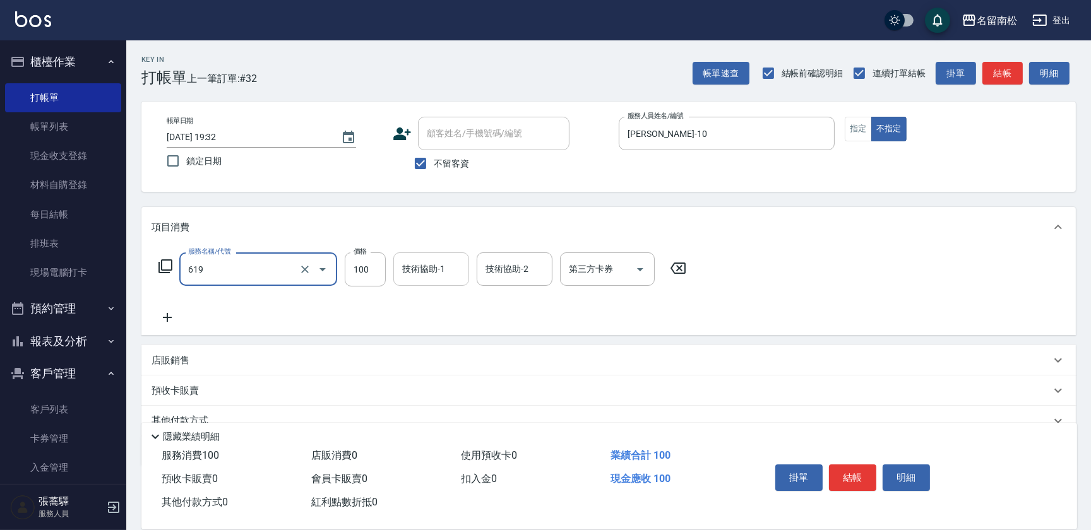
type input "[PERSON_NAME].玻酸.晶膜.水療(619)"
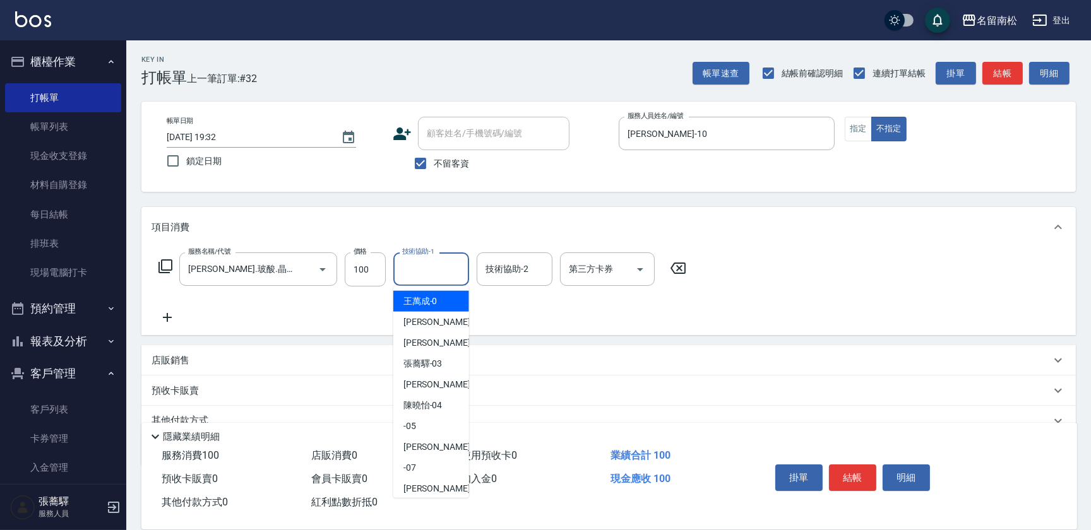
click at [408, 272] on input "技術協助-1" at bounding box center [431, 269] width 64 height 22
click at [413, 305] on span "[PERSON_NAME]-10" at bounding box center [422, 301] width 39 height 13
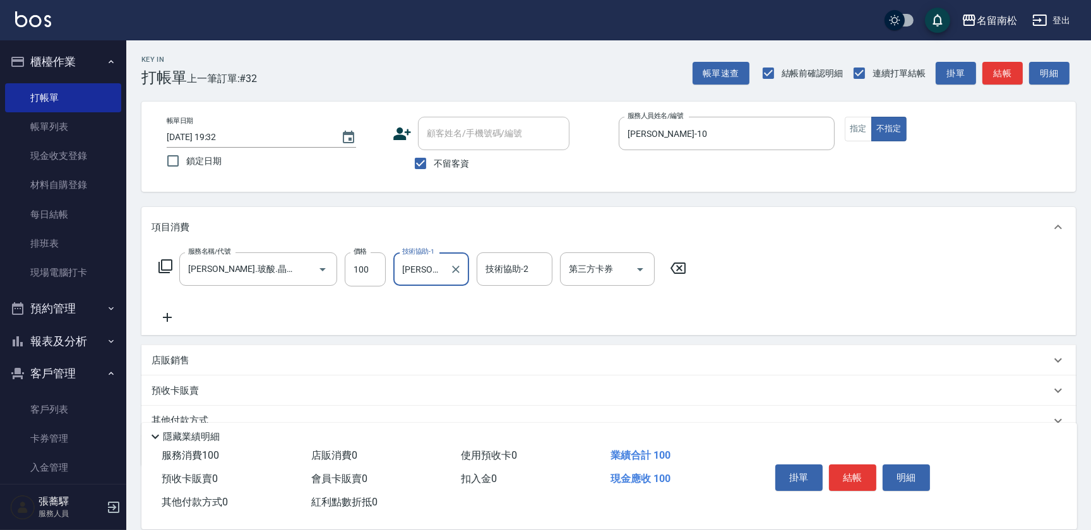
type input "[PERSON_NAME]-10"
click at [170, 318] on icon at bounding box center [168, 317] width 32 height 15
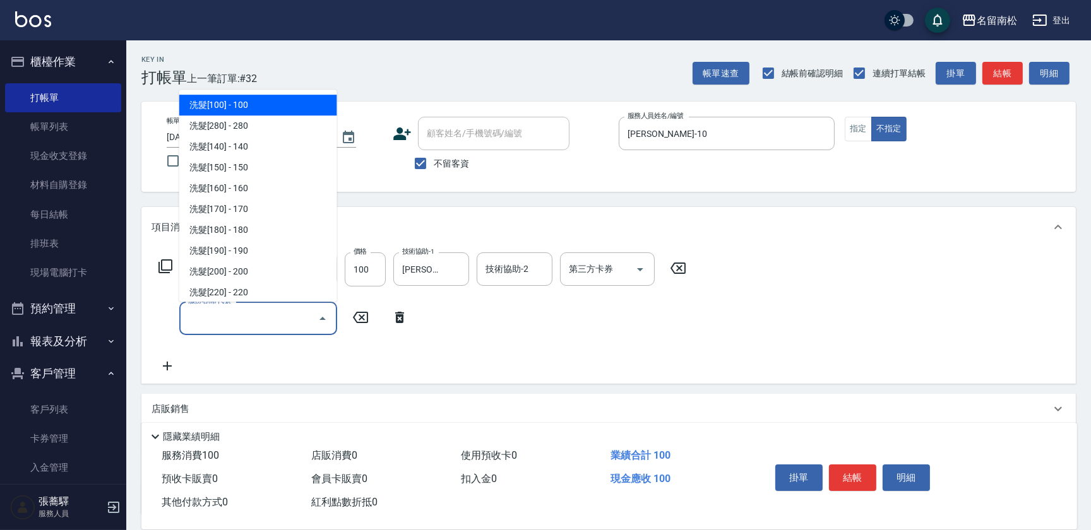
click at [200, 317] on input "服務名稱/代號" at bounding box center [249, 319] width 128 height 22
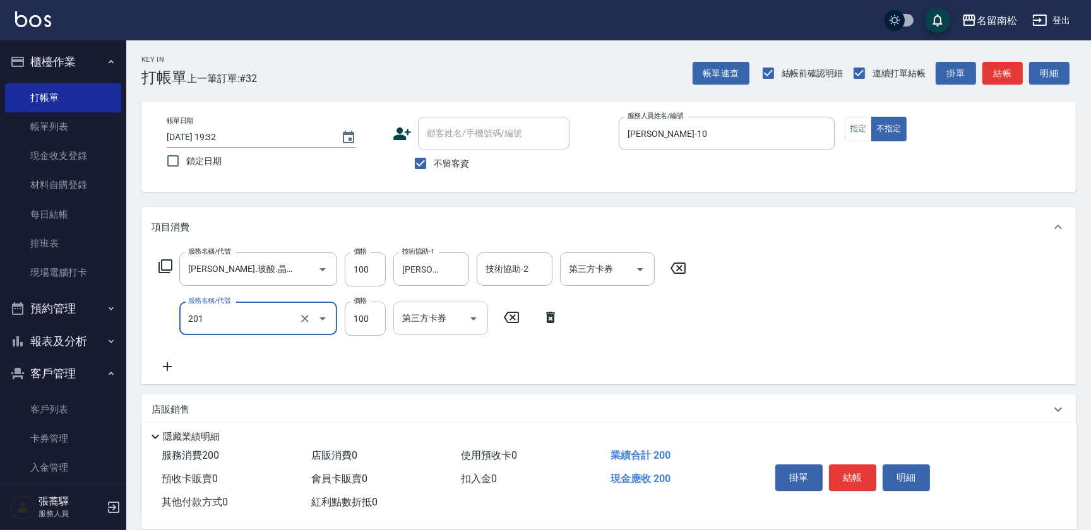
type input "洗髮[100](201)"
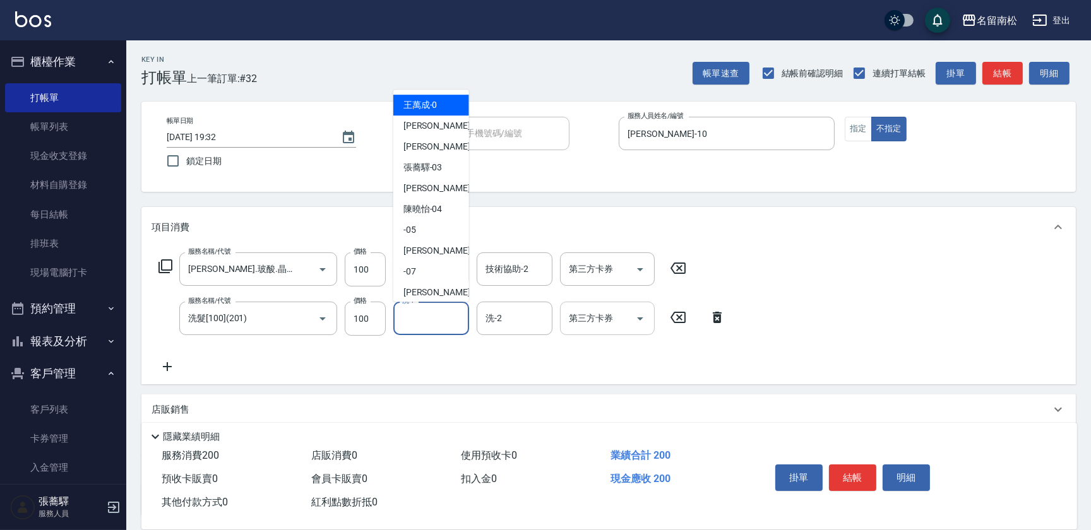
click at [432, 322] on input "洗-1" at bounding box center [431, 319] width 64 height 22
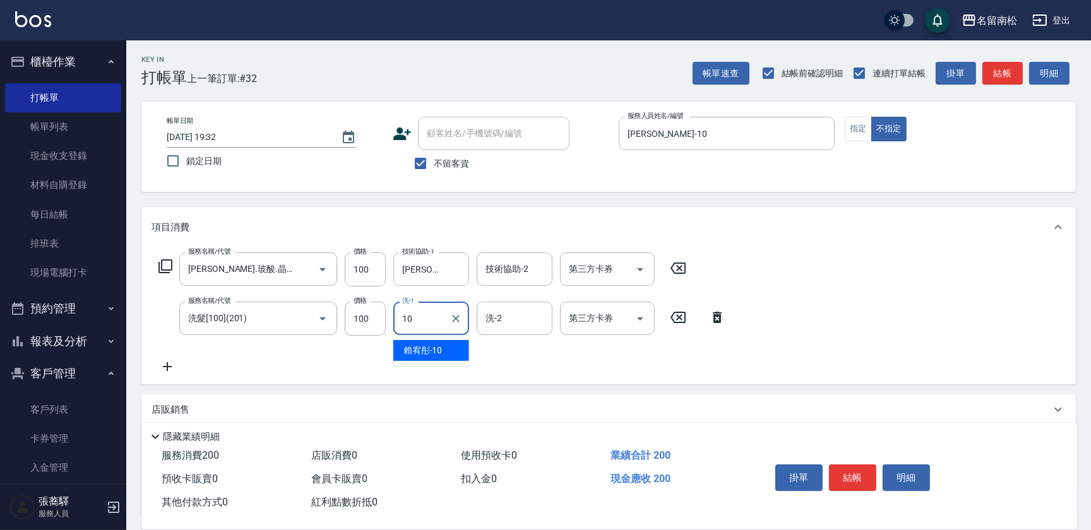
type input "[PERSON_NAME]-10"
click at [170, 359] on icon at bounding box center [168, 366] width 32 height 15
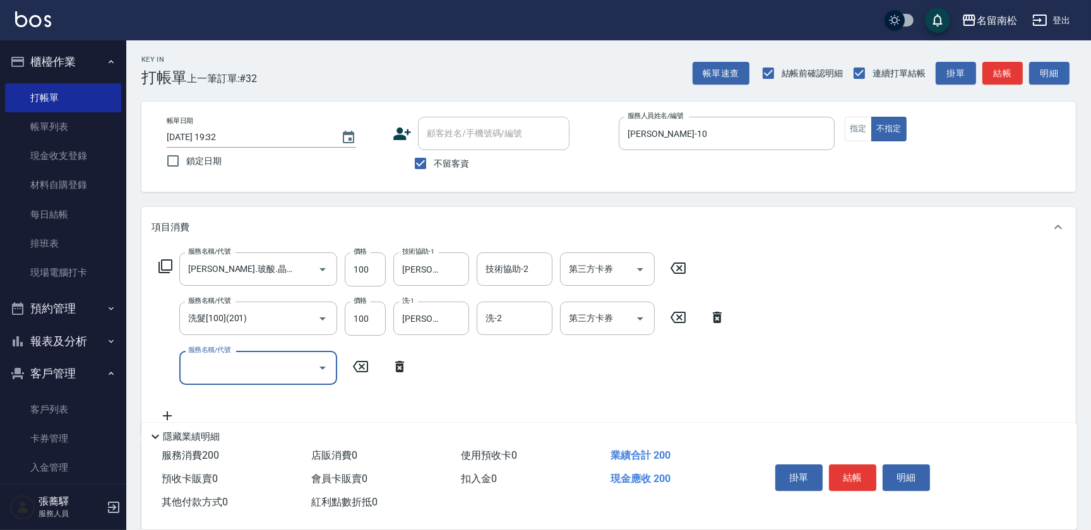
click at [208, 357] on input "服務名稱/代號" at bounding box center [249, 368] width 128 height 22
type input "剪髮(380)(404)"
click at [378, 369] on input "380" at bounding box center [365, 368] width 41 height 34
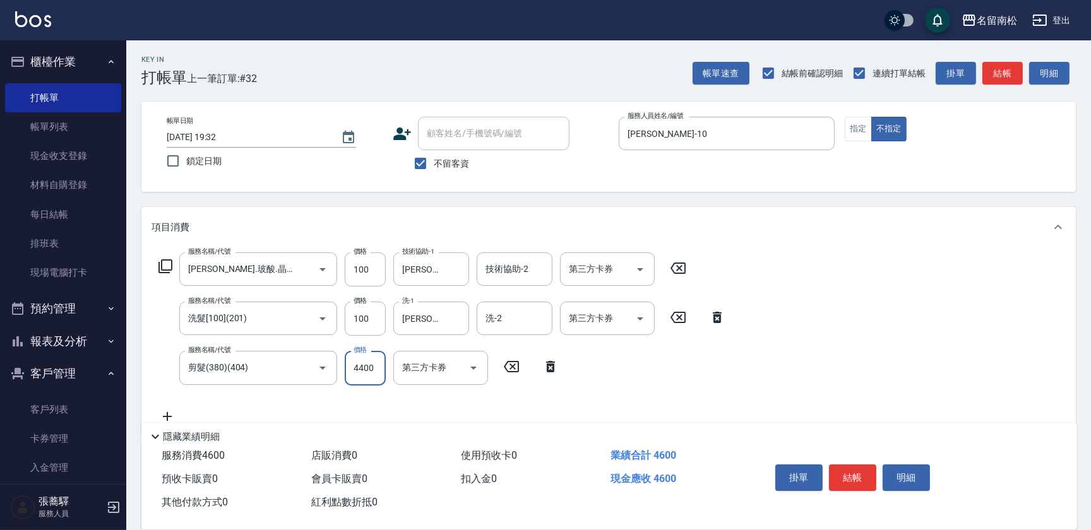
click at [360, 369] on input "4400" at bounding box center [365, 368] width 41 height 34
type input "400"
click at [843, 477] on button "結帳" at bounding box center [852, 478] width 47 height 27
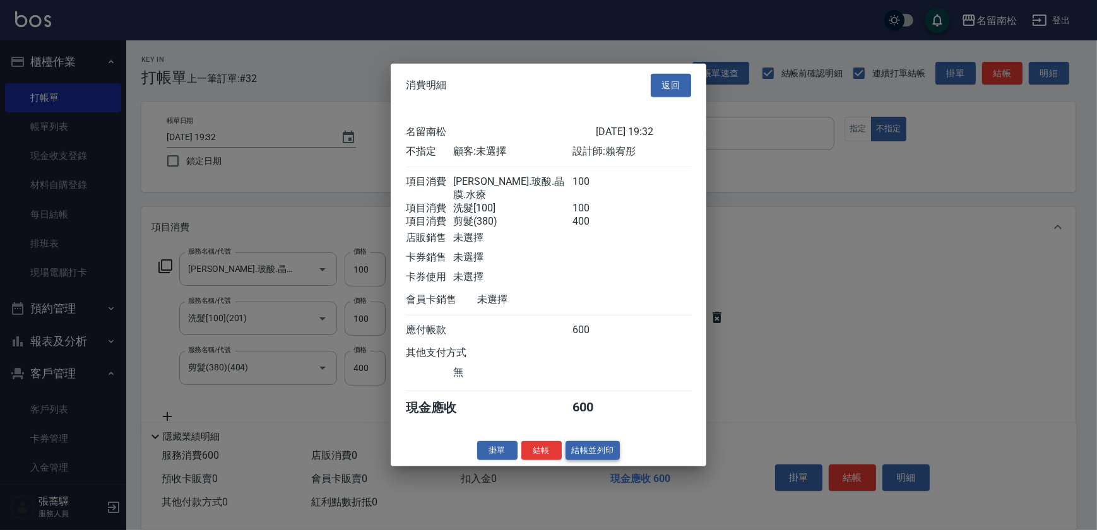
click at [609, 457] on button "結帳並列印" at bounding box center [593, 451] width 55 height 20
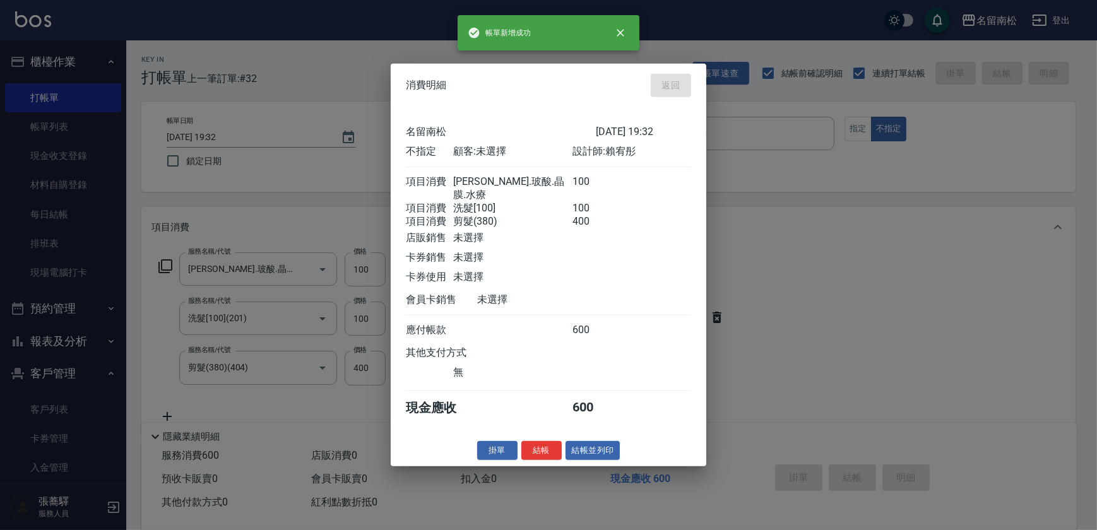
type input "[DATE] 19:40"
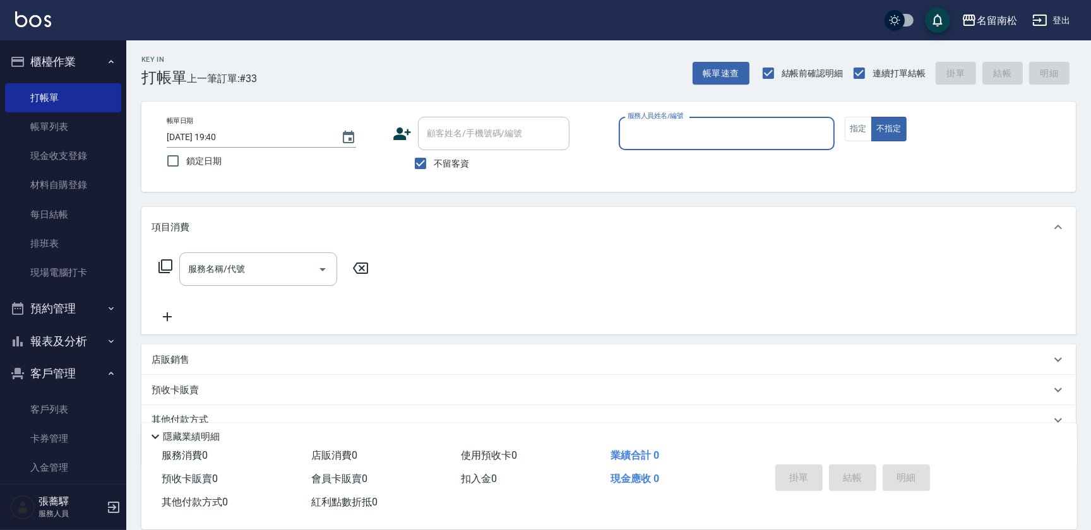
click at [642, 119] on div "服務人員姓名/編號 服務人員姓名/編號" at bounding box center [727, 133] width 216 height 33
click at [650, 160] on span "[PERSON_NAME]-10" at bounding box center [648, 165] width 39 height 13
type input "[PERSON_NAME]-10"
click at [852, 123] on button "指定" at bounding box center [858, 129] width 27 height 25
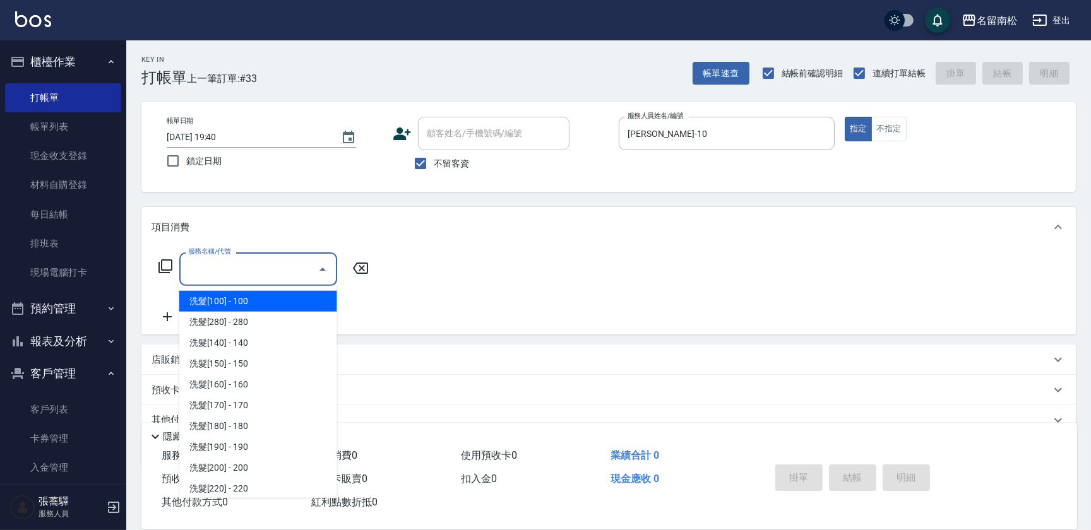
click at [270, 268] on input "服務名稱/代號" at bounding box center [249, 269] width 128 height 22
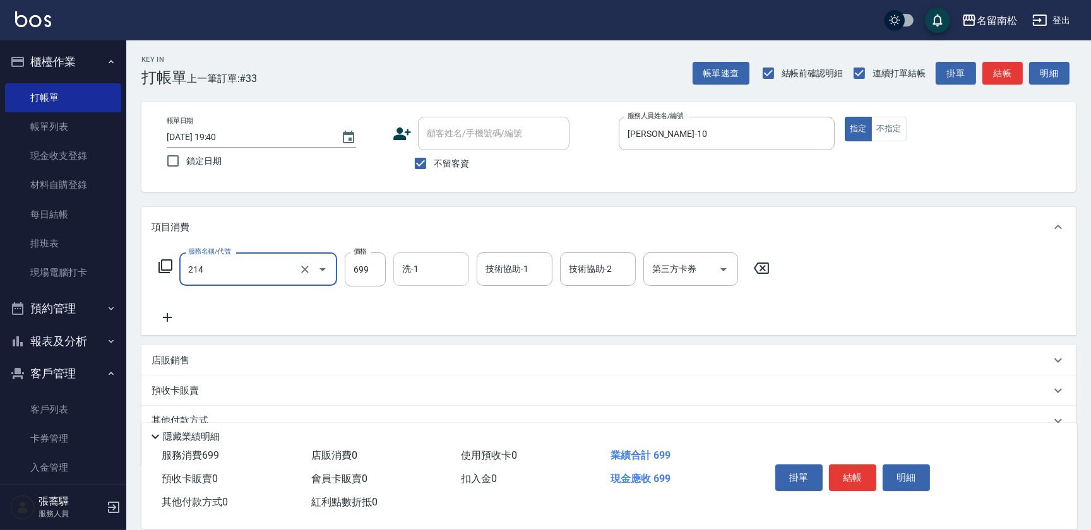
type input "滾珠洗髪699(214)"
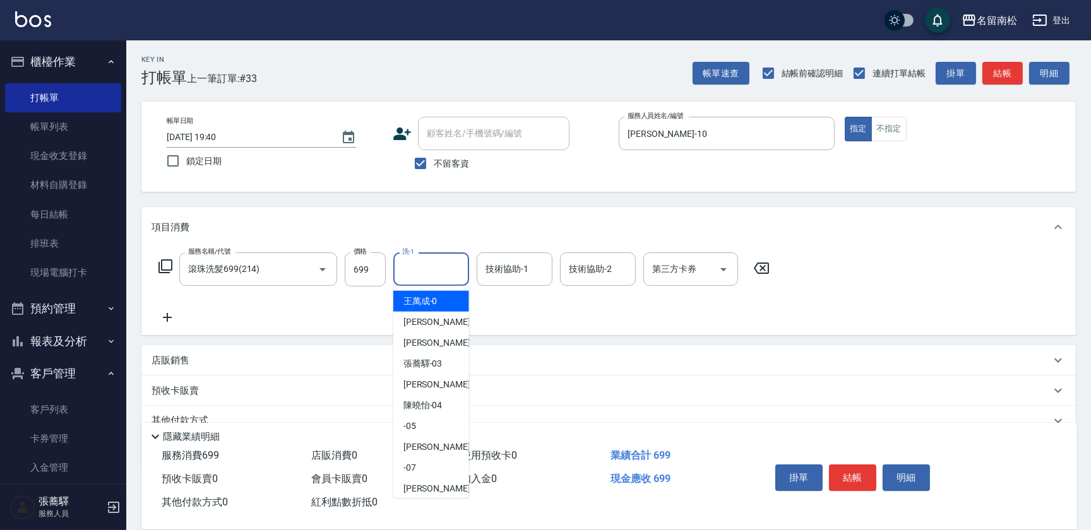
click at [445, 260] on input "洗-1" at bounding box center [431, 269] width 64 height 22
click at [449, 302] on div "[PERSON_NAME]-10" at bounding box center [431, 301] width 76 height 21
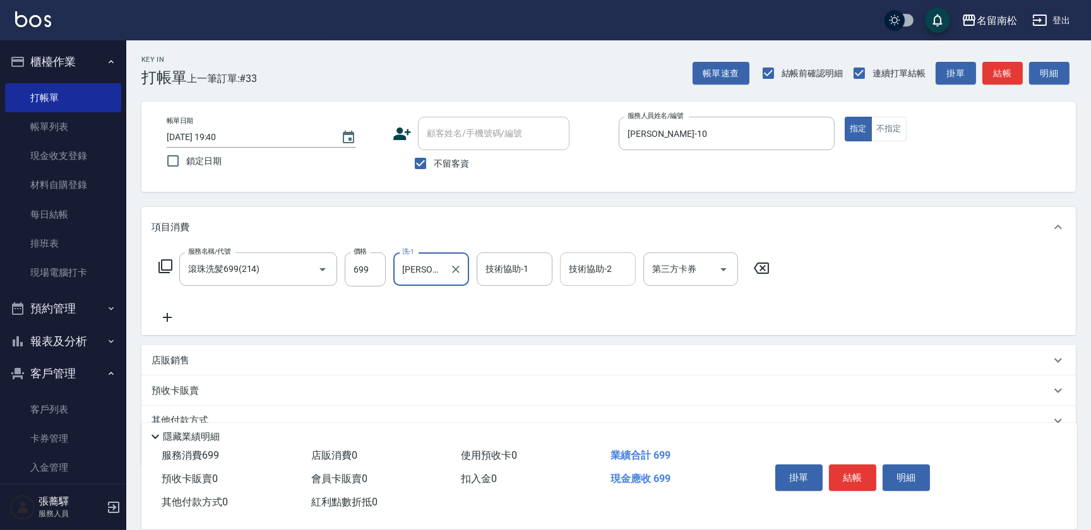
type input "[PERSON_NAME]-10"
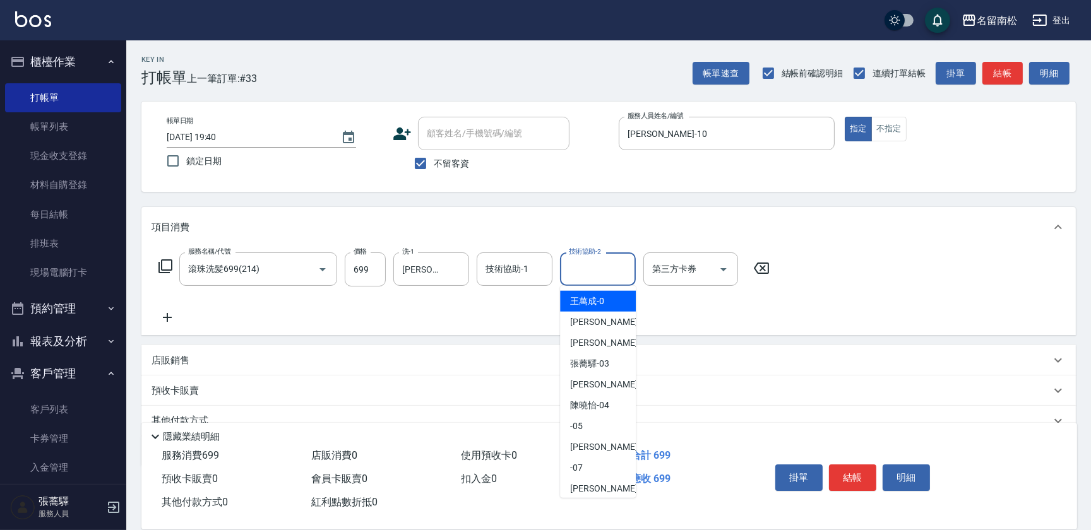
click at [586, 260] on input "技術協助-2" at bounding box center [598, 269] width 64 height 22
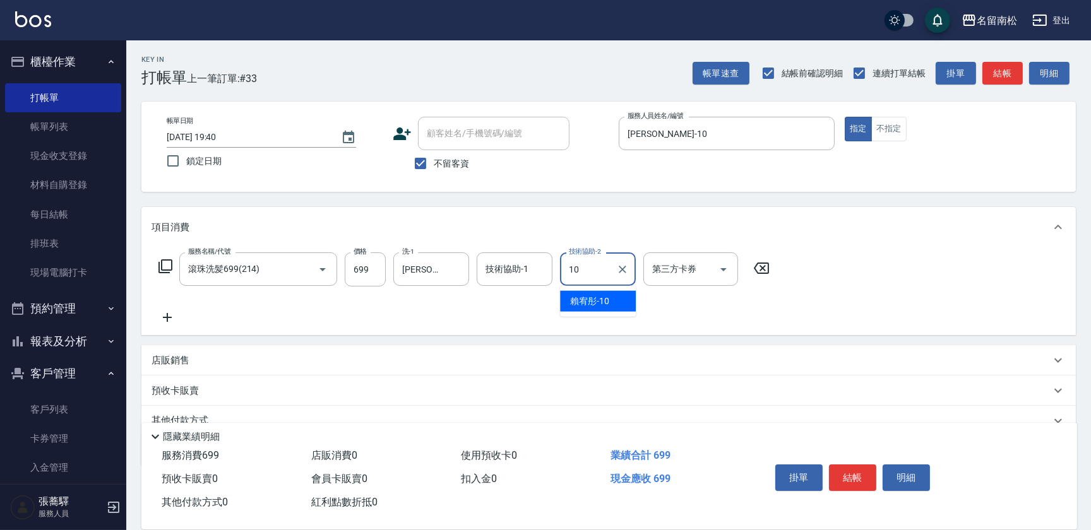
click at [595, 304] on span "[PERSON_NAME]-10" at bounding box center [589, 301] width 39 height 13
type input "[PERSON_NAME]-10"
click at [830, 474] on button "結帳" at bounding box center [852, 478] width 47 height 27
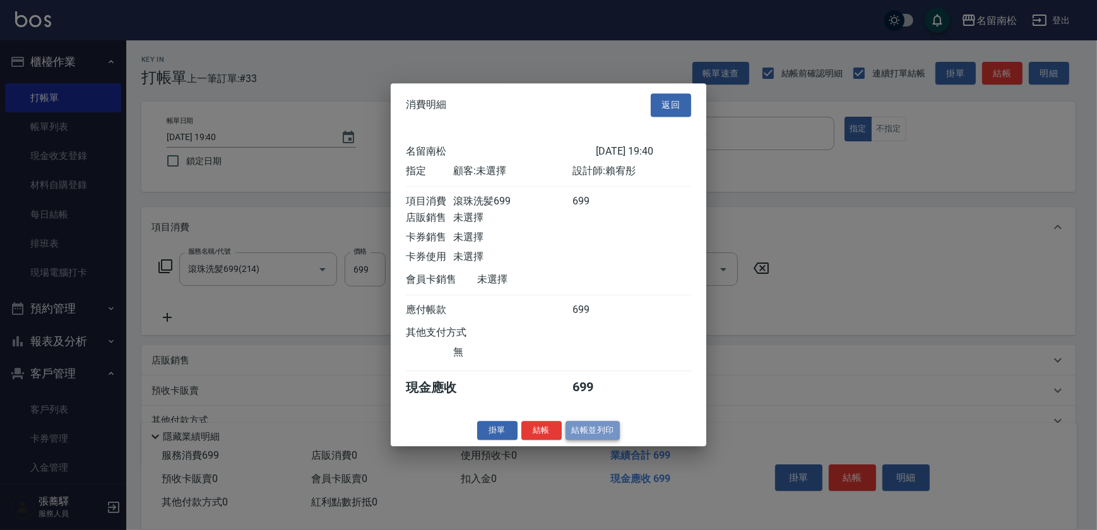
click at [593, 437] on button "結帳並列印" at bounding box center [593, 431] width 55 height 20
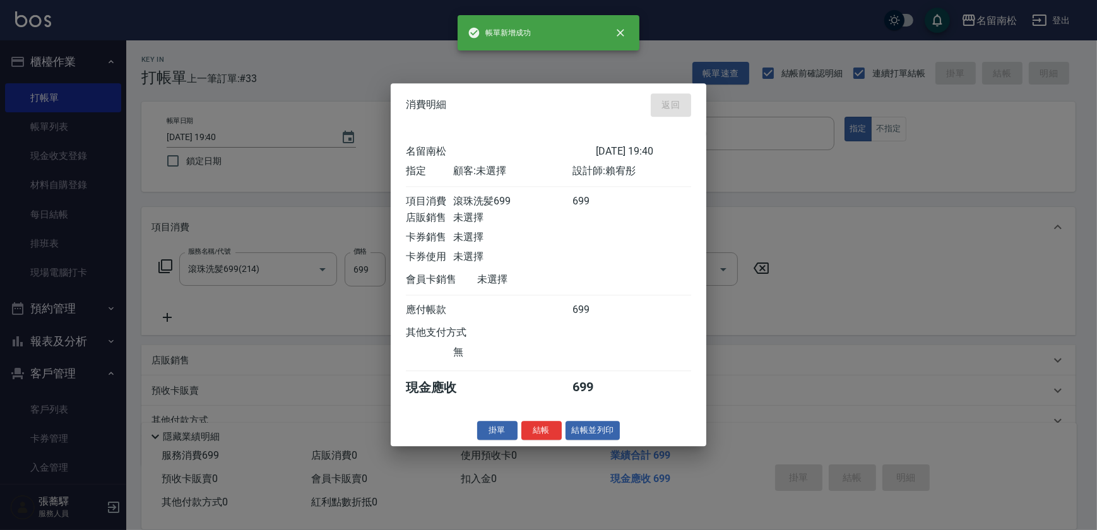
type input "[DATE] 19:41"
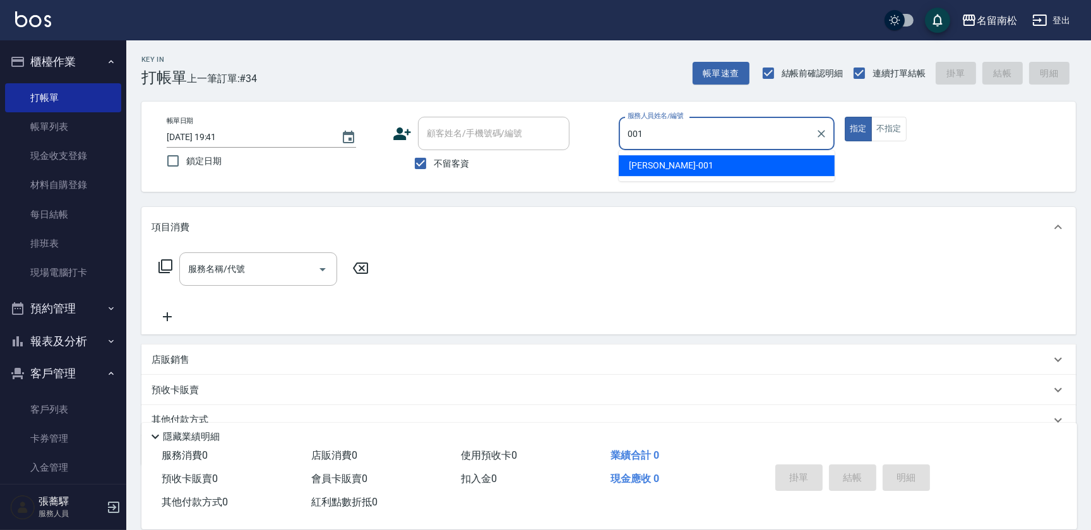
type input "林正雪-001"
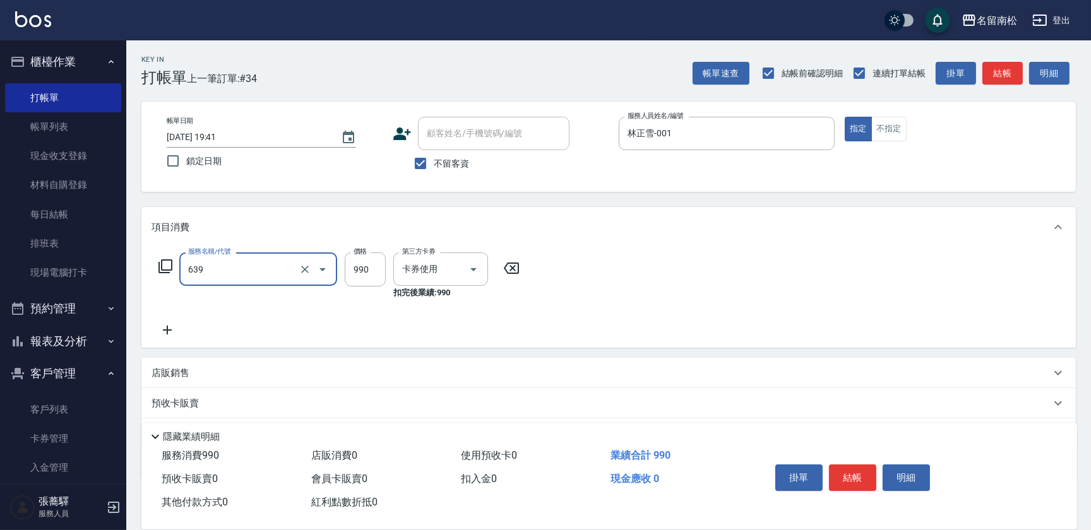
type input "(芙)蘆薈髮膜套卡(自材)(639)"
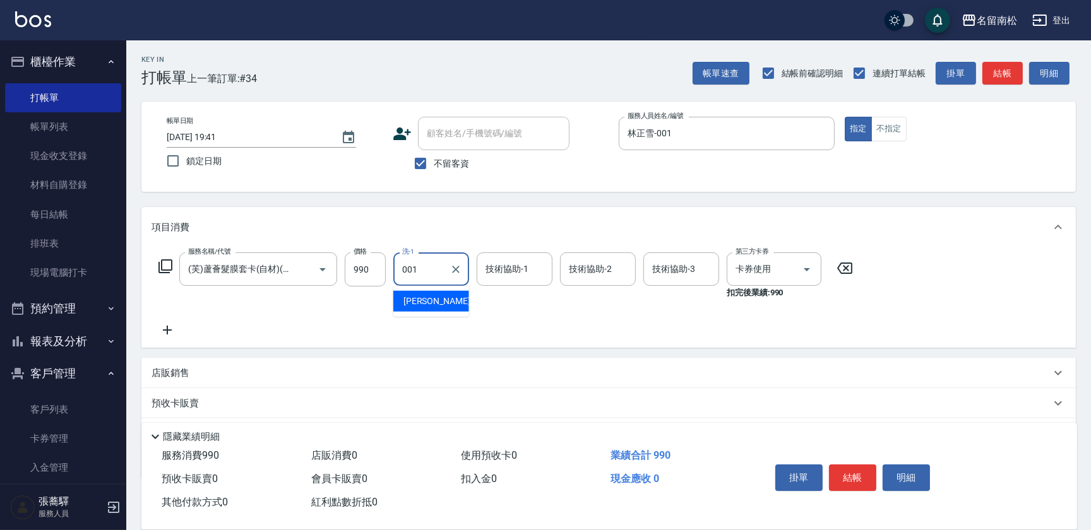
type input "林正雪-001"
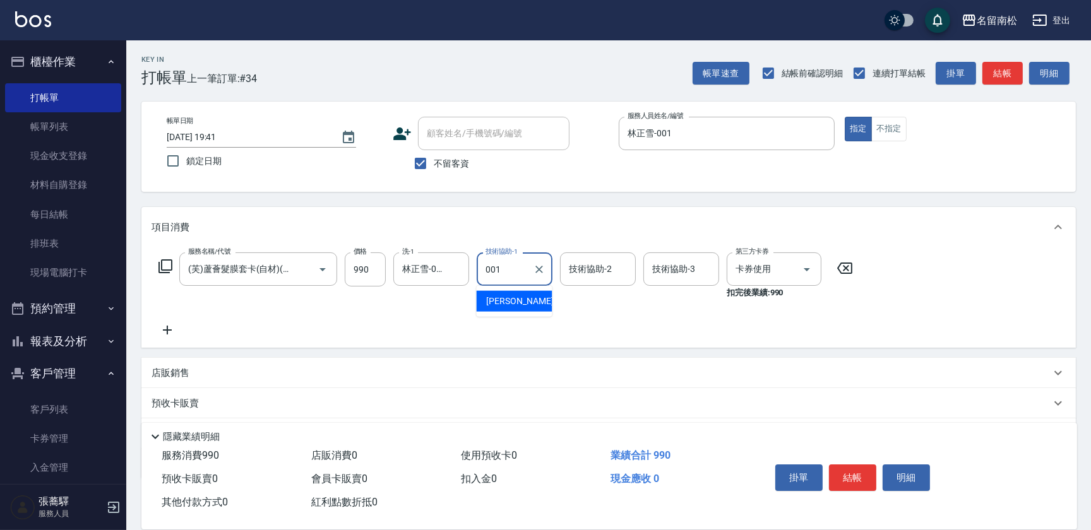
type input "林正雪-001"
click at [899, 474] on button "明細" at bounding box center [906, 478] width 47 height 27
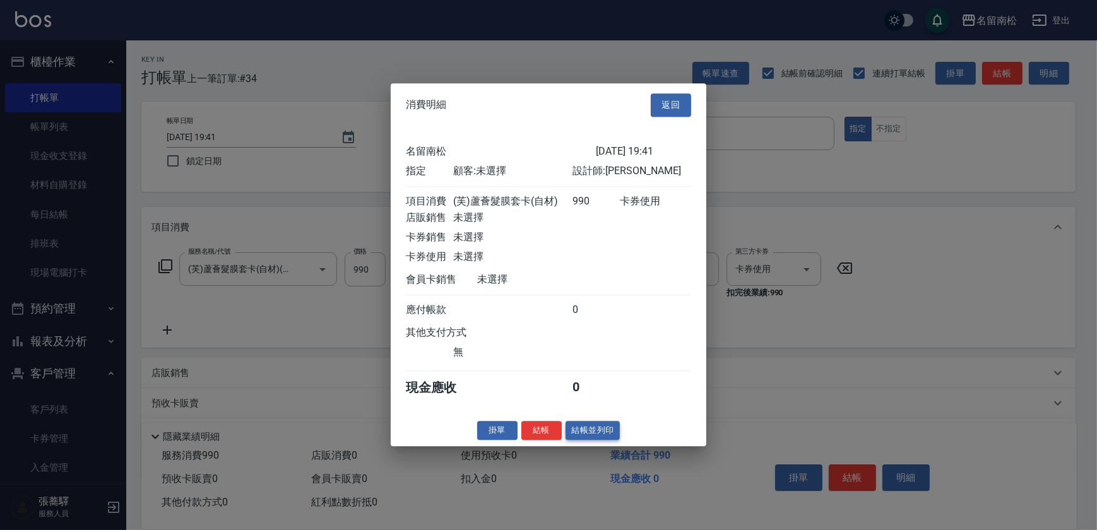
click at [587, 435] on button "結帳並列印" at bounding box center [593, 431] width 55 height 20
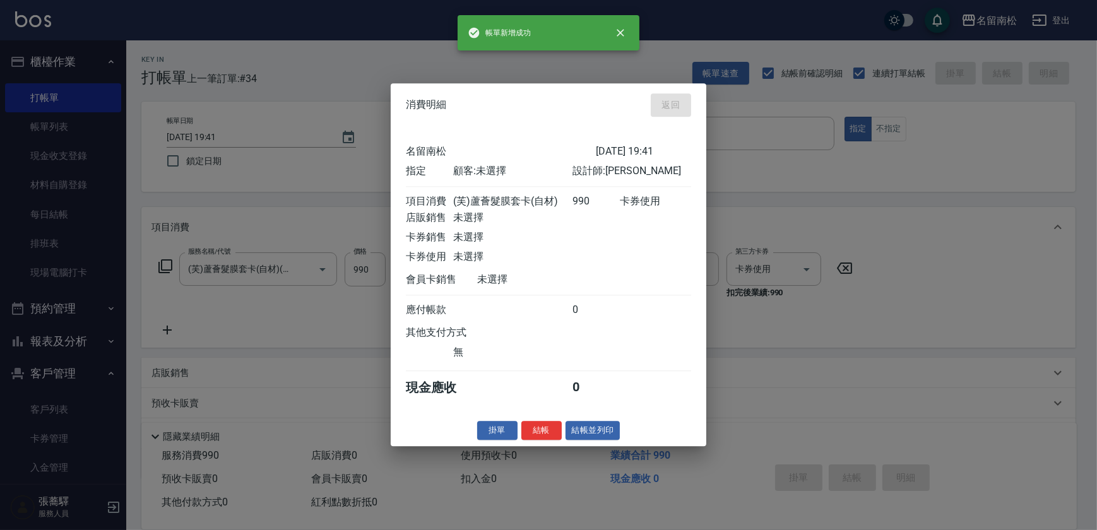
type input "[DATE] 19:49"
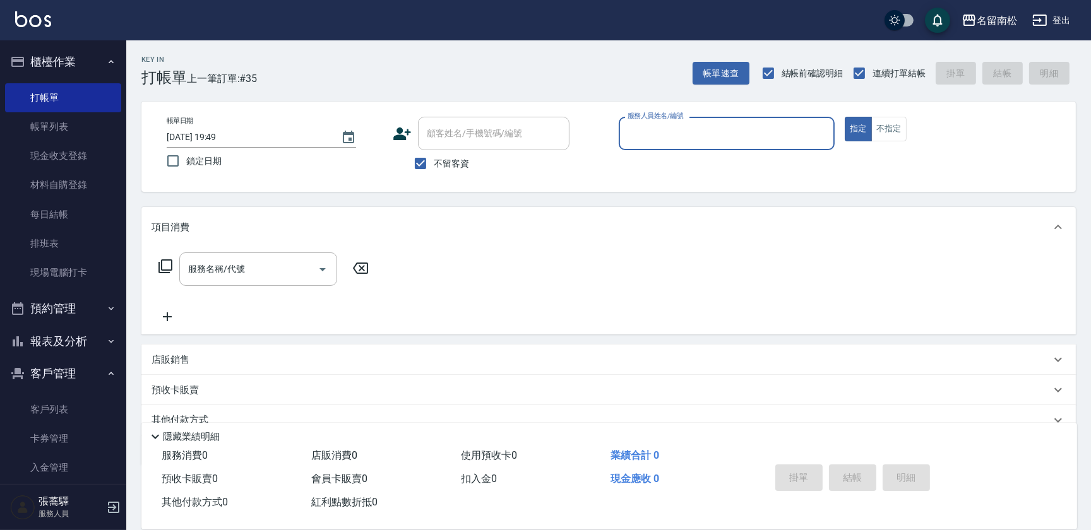
click at [736, 146] on div "服務人員姓名/編號" at bounding box center [727, 133] width 216 height 33
type input "林正雪-001"
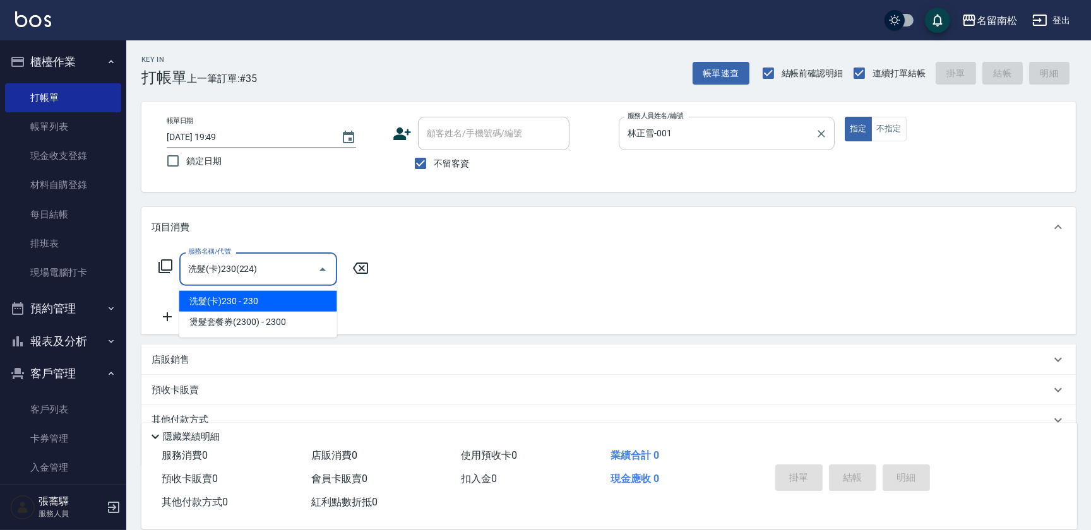
type input "洗髮(卡)230(224)"
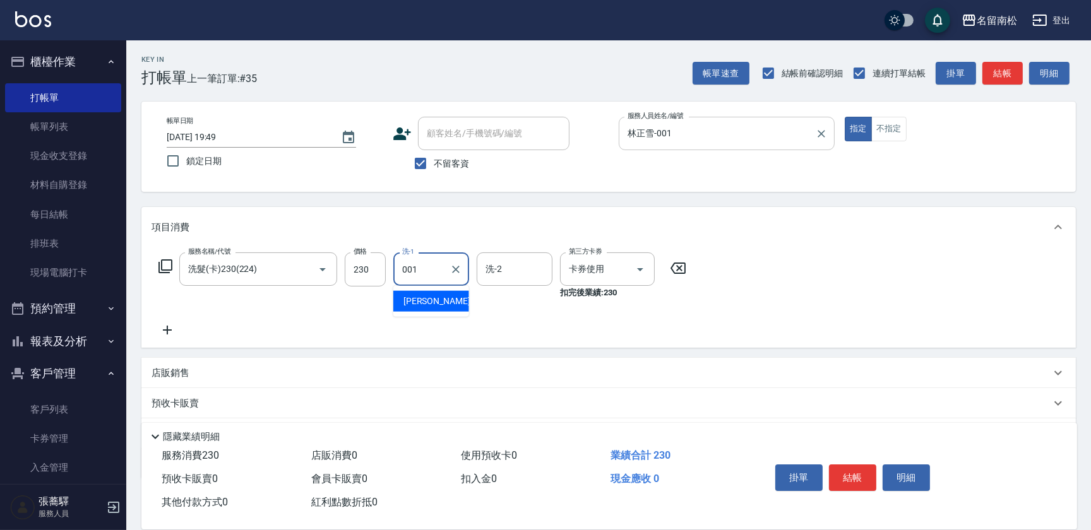
type input "林正雪-001"
click at [894, 473] on button "明細" at bounding box center [906, 478] width 47 height 27
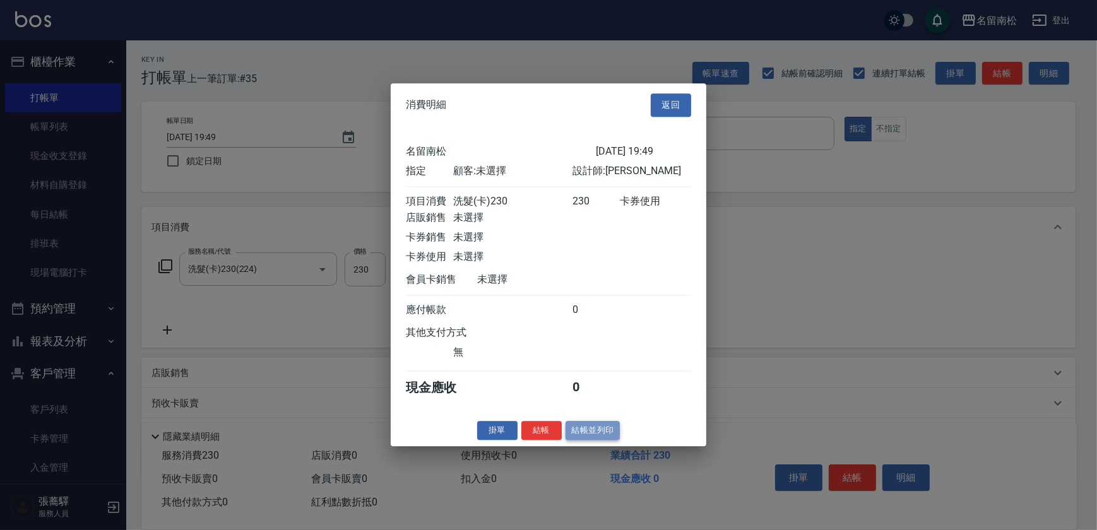
click at [583, 429] on button "結帳並列印" at bounding box center [593, 431] width 55 height 20
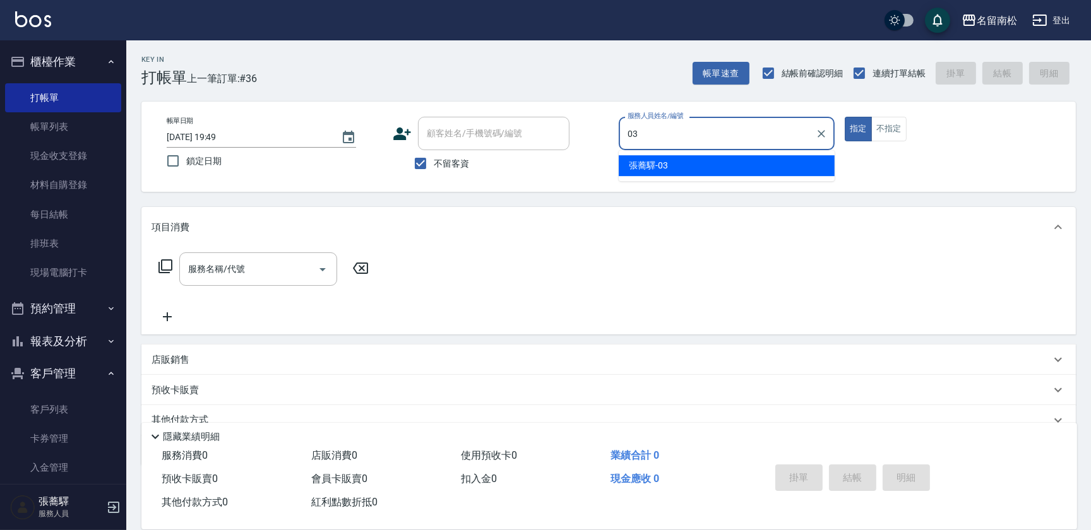
type input "[PERSON_NAME]-03"
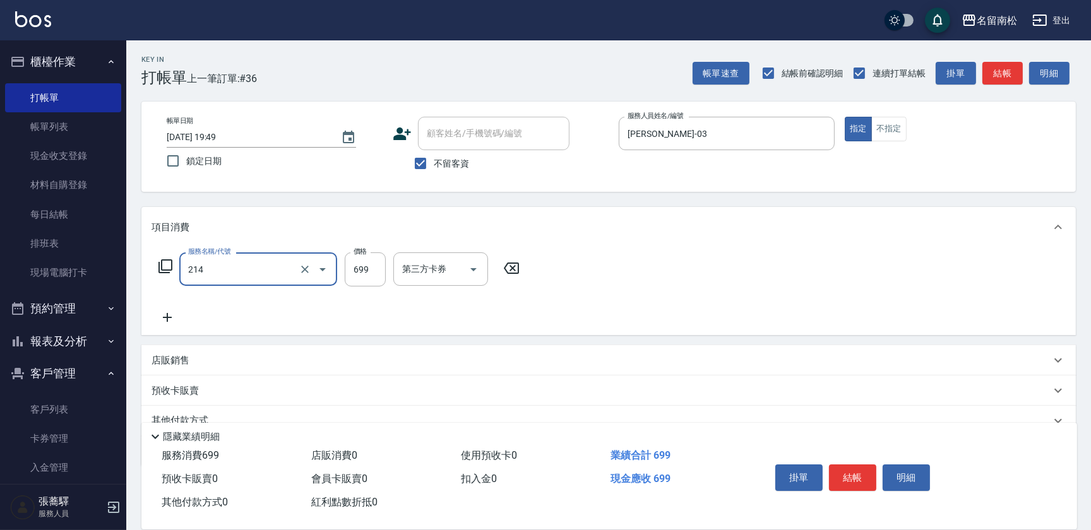
type input "滾珠洗髪699(214)"
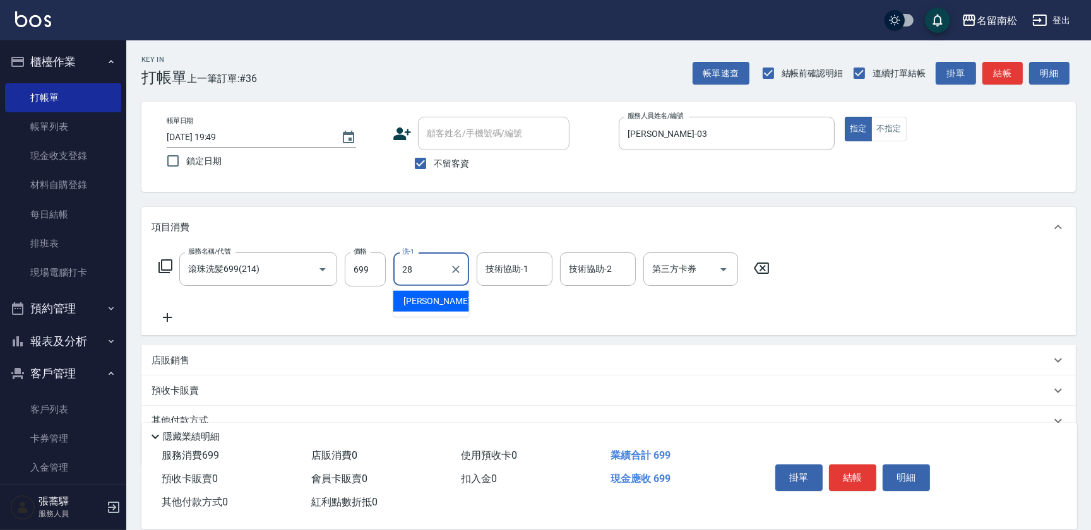
type input "2"
type input "[PERSON_NAME]-03"
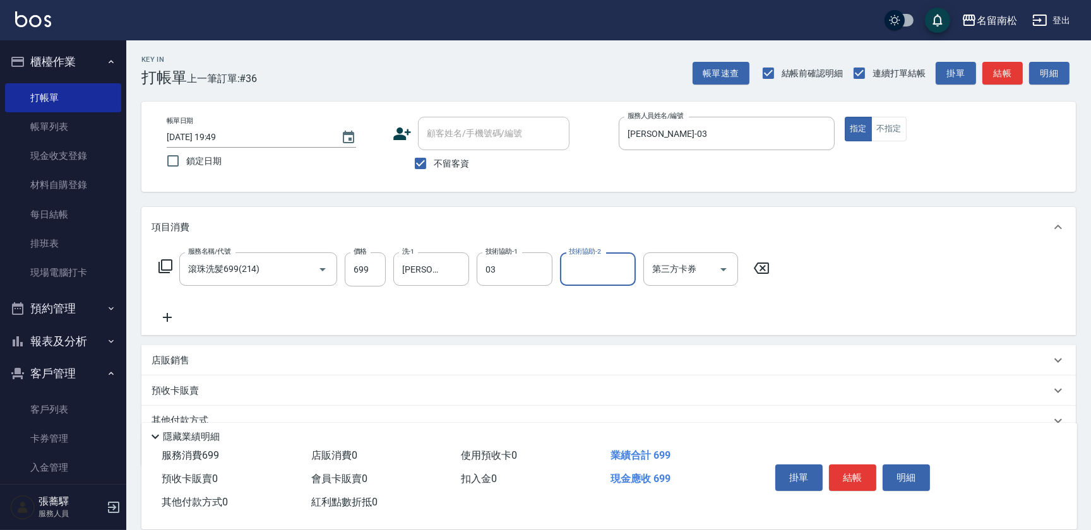
type input "[PERSON_NAME]-03"
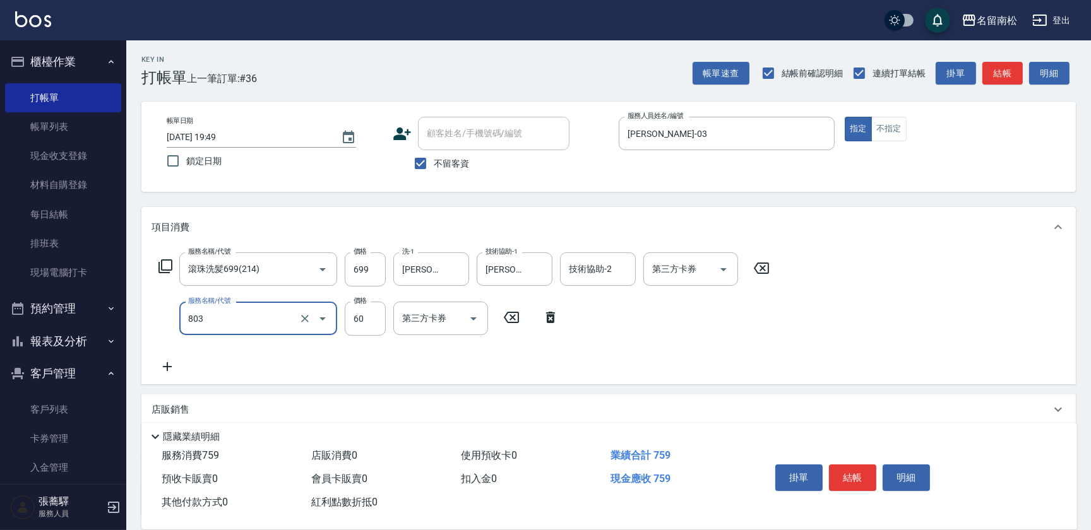
type input "吹捲(803)"
type input "50"
click at [378, 269] on input "699" at bounding box center [365, 270] width 41 height 34
type input "700"
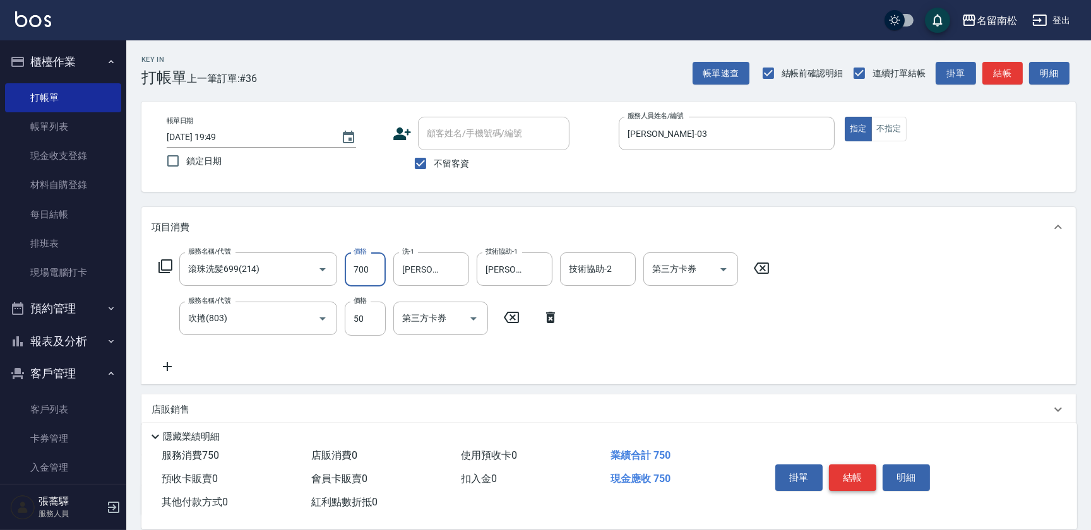
click at [847, 472] on button "結帳" at bounding box center [852, 478] width 47 height 27
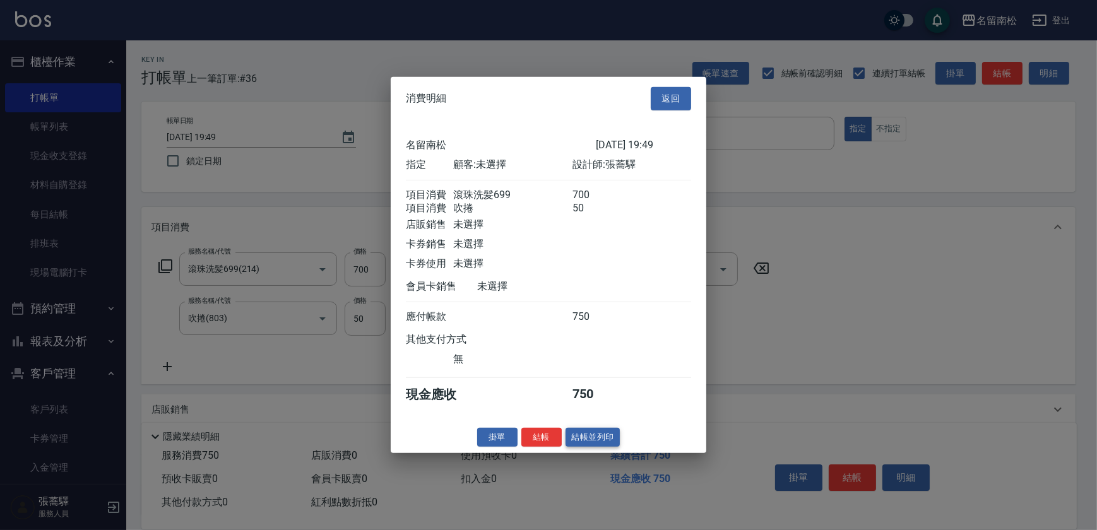
click at [601, 439] on button "結帳並列印" at bounding box center [593, 437] width 55 height 20
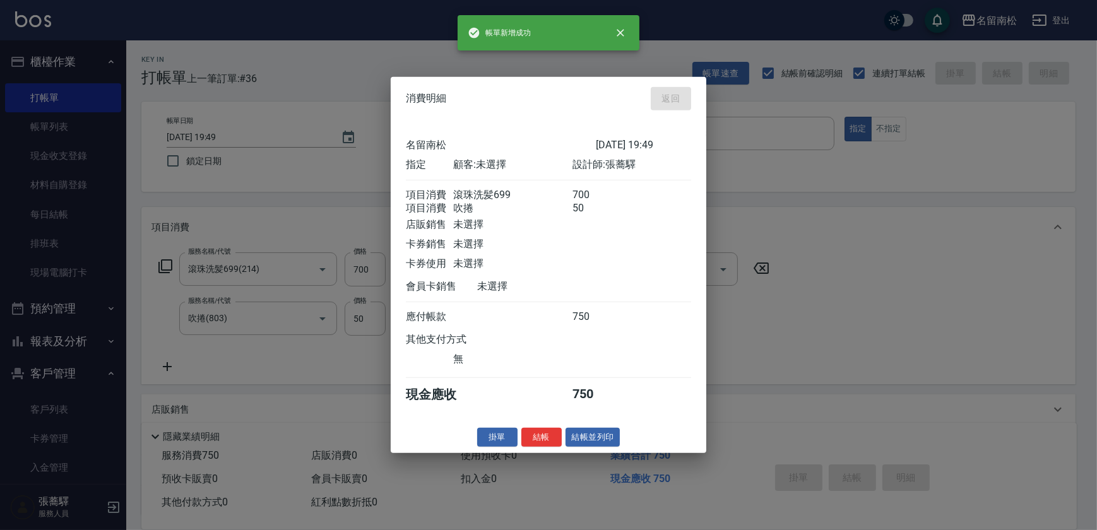
type input "[DATE] 20:08"
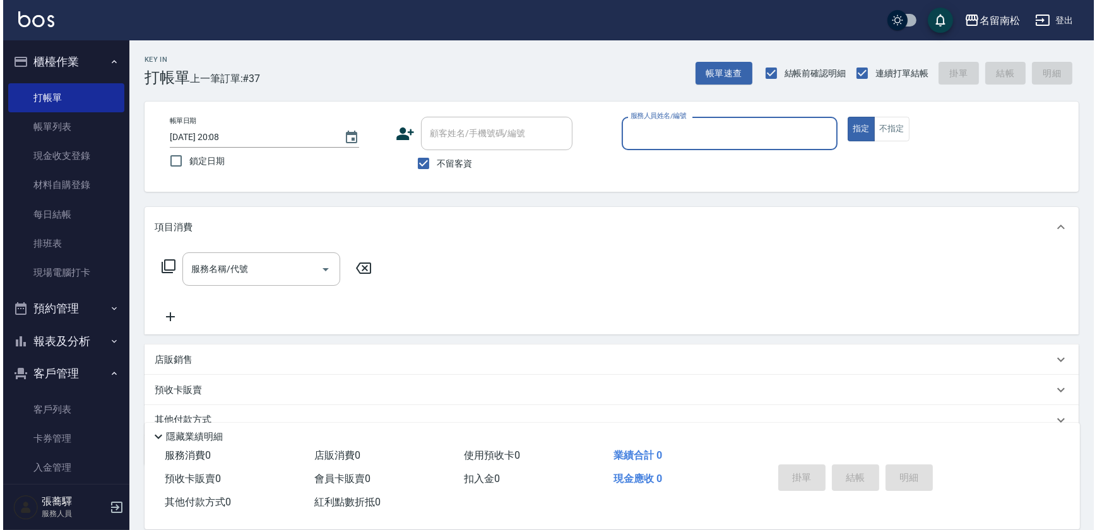
scroll to position [51, 0]
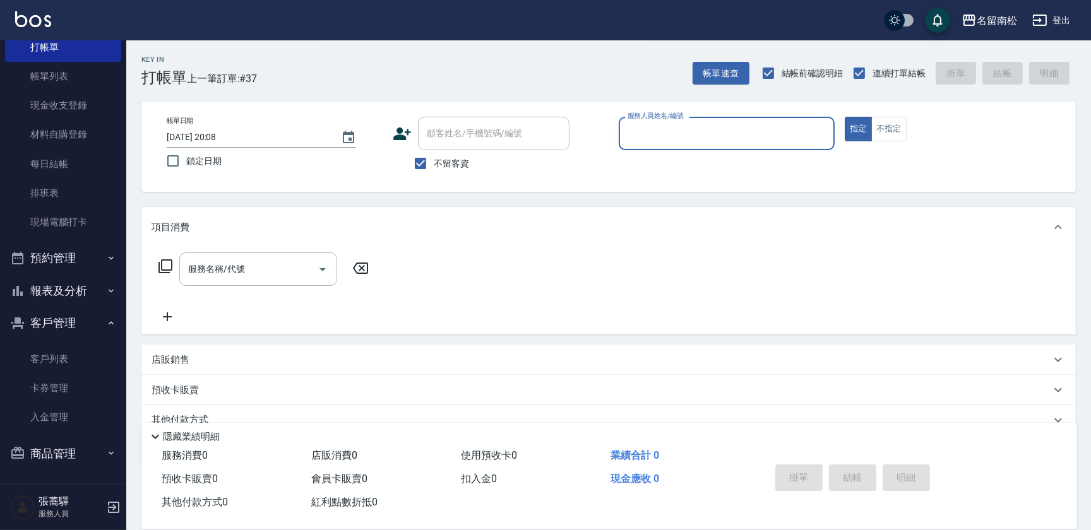
click at [75, 290] on button "報表及分析" at bounding box center [63, 291] width 116 height 33
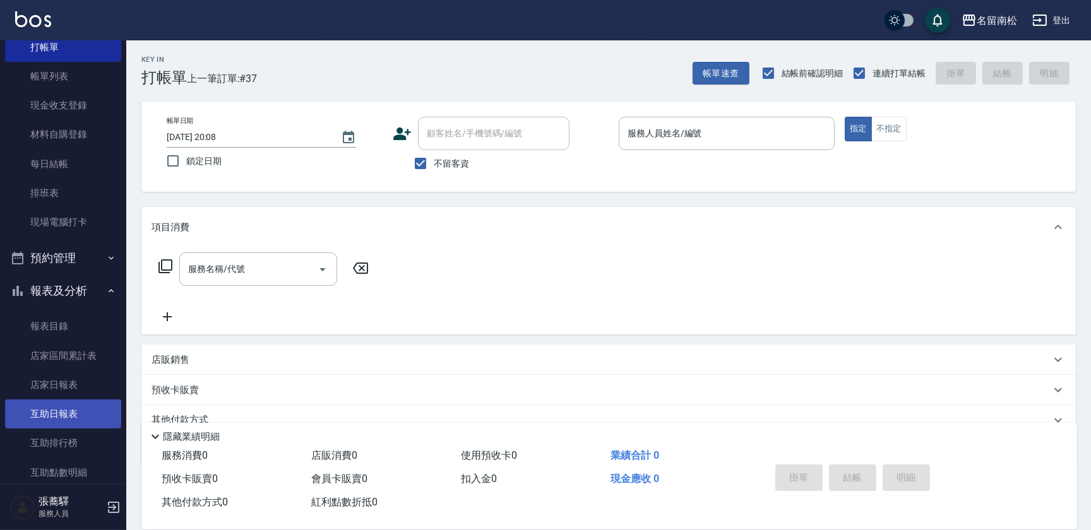
click at [85, 412] on link "互助日報表" at bounding box center [63, 414] width 116 height 29
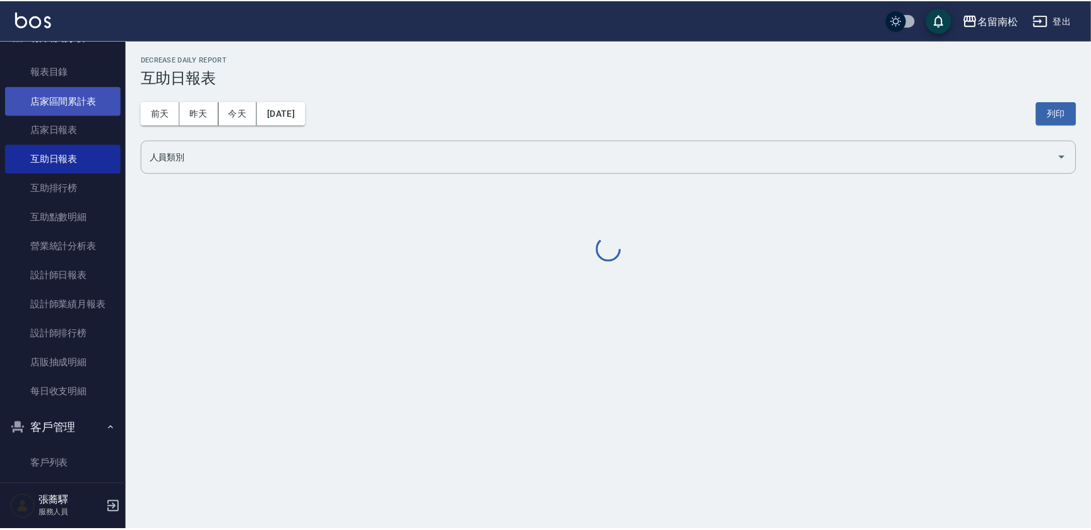
scroll to position [338, 0]
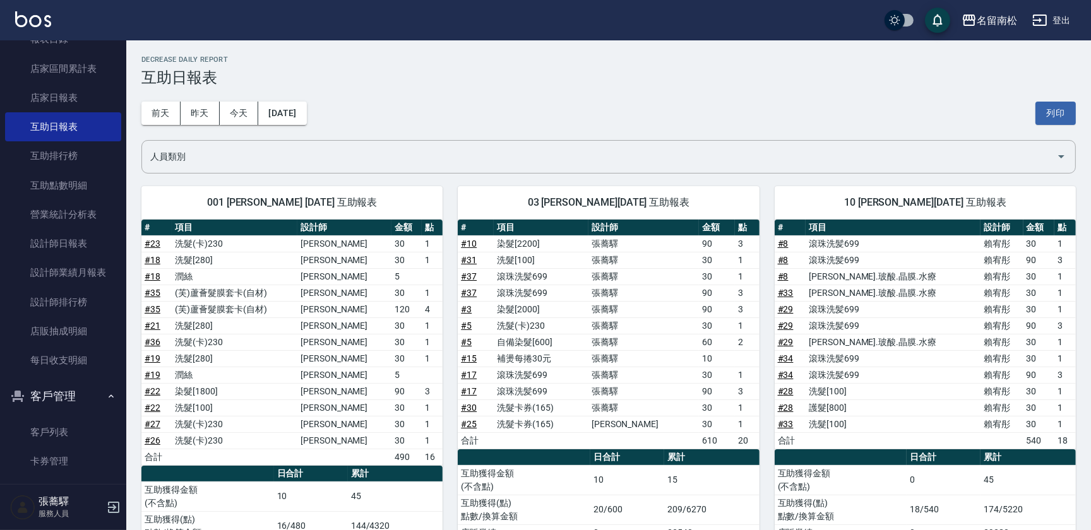
click at [99, 393] on button "客戶管理" at bounding box center [63, 396] width 116 height 33
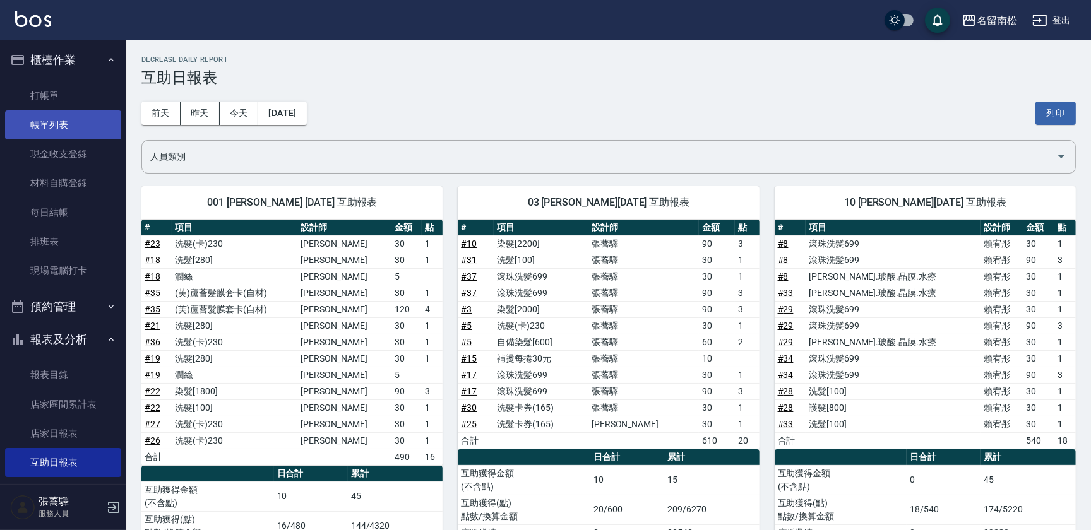
scroll to position [0, 0]
click at [60, 128] on link "帳單列表" at bounding box center [63, 126] width 116 height 29
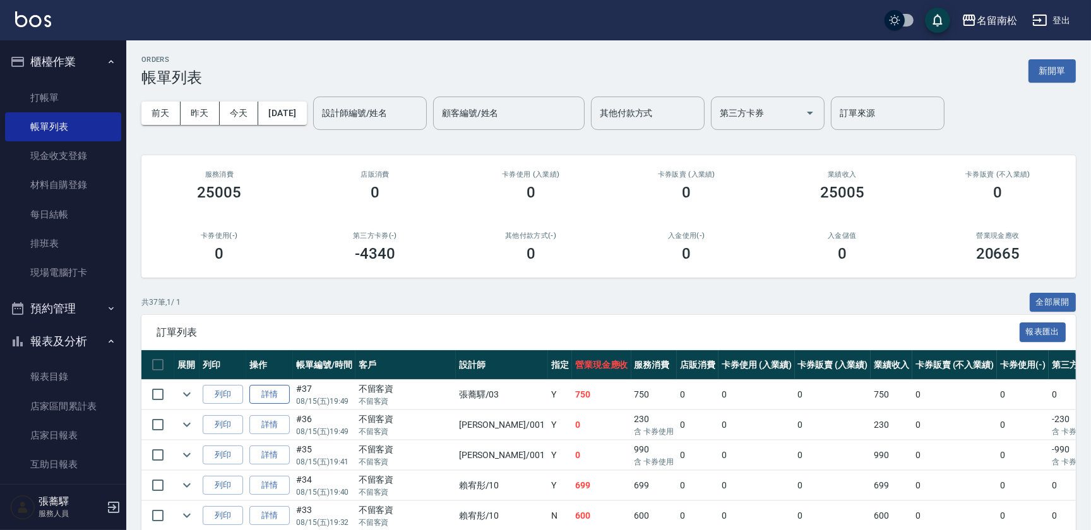
click at [267, 395] on link "詳情" at bounding box center [269, 395] width 40 height 20
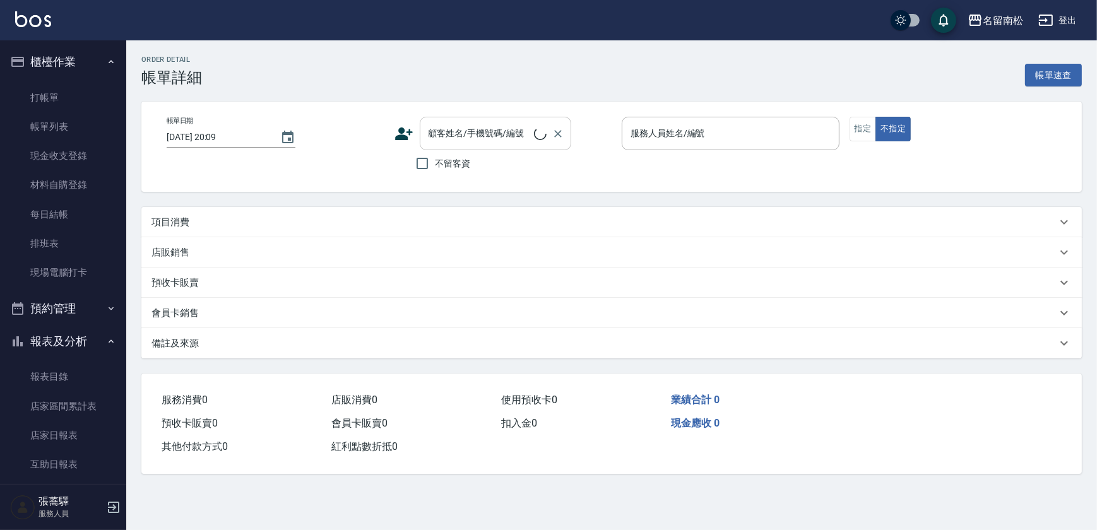
type input "[DATE] 19:49"
checkbox input "true"
type input "[PERSON_NAME]-03"
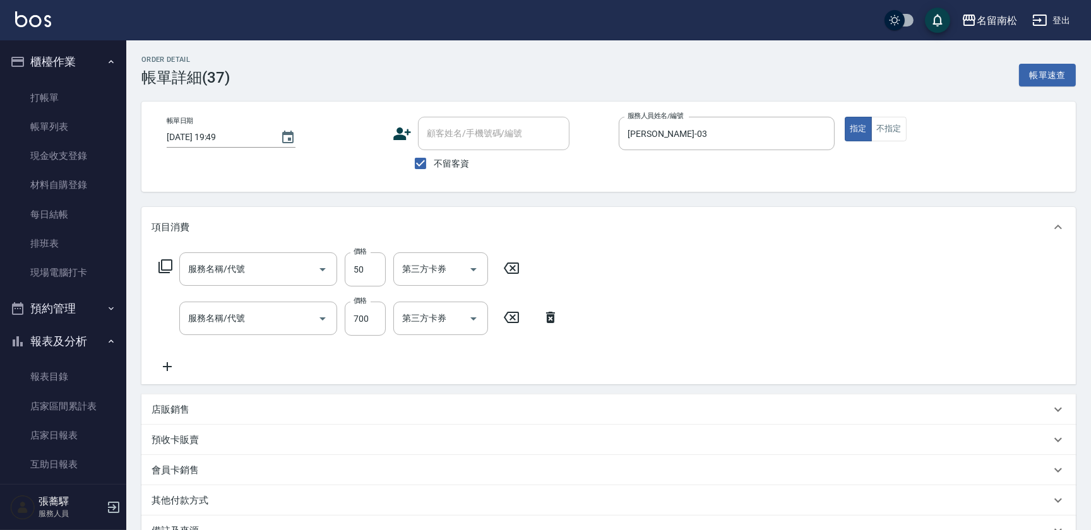
type input "吹捲(803)"
type input "滾珠洗髪699(214)"
click at [457, 165] on span "不留客資" at bounding box center [451, 163] width 35 height 13
click at [434, 165] on input "不留客資" at bounding box center [420, 163] width 27 height 27
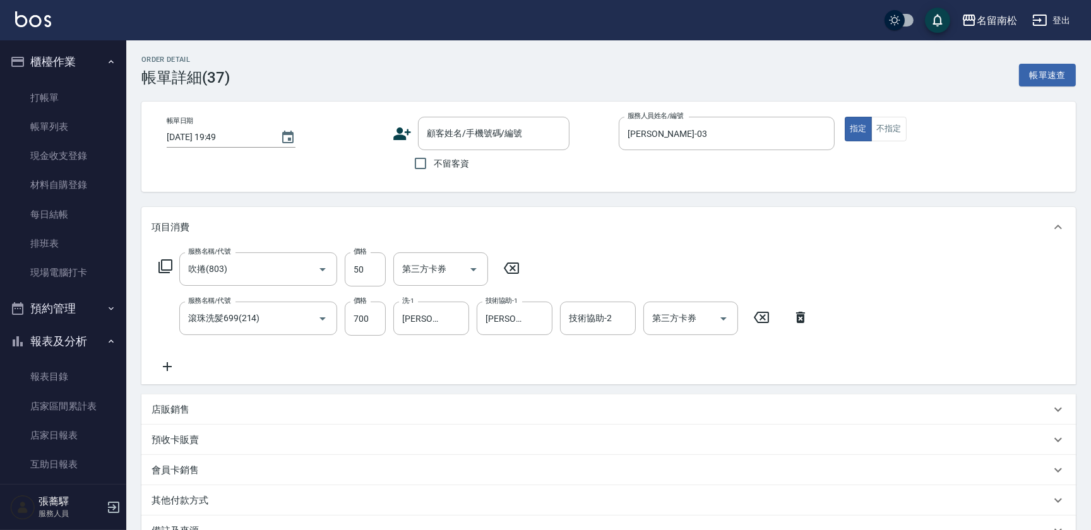
click at [407, 150] on input "不留客資" at bounding box center [420, 163] width 27 height 27
click at [451, 160] on span "不留客資" at bounding box center [451, 163] width 35 height 13
click at [434, 160] on input "不留客資" at bounding box center [420, 163] width 27 height 27
checkbox input "false"
click at [453, 138] on input "顧客姓名/手機號碼/編號" at bounding box center [484, 134] width 121 height 22
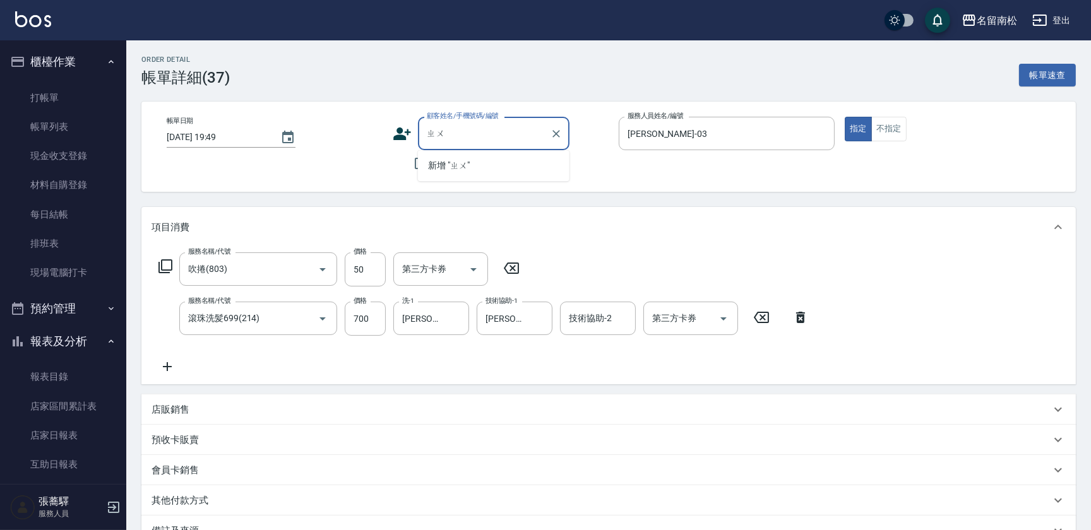
type input "[PERSON_NAME]"
click at [475, 74] on div "Order detail 帳單詳細 (37) 帳單速查" at bounding box center [608, 71] width 935 height 31
click at [440, 162] on span "不留客資" at bounding box center [451, 163] width 35 height 13
click at [434, 162] on input "不留客資" at bounding box center [420, 163] width 27 height 27
checkbox input "true"
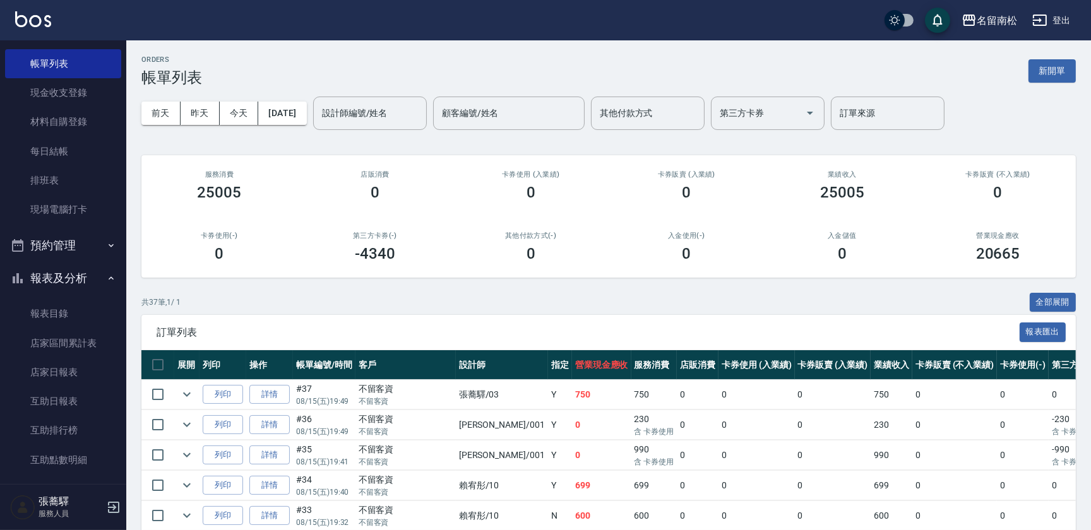
scroll to position [172, 0]
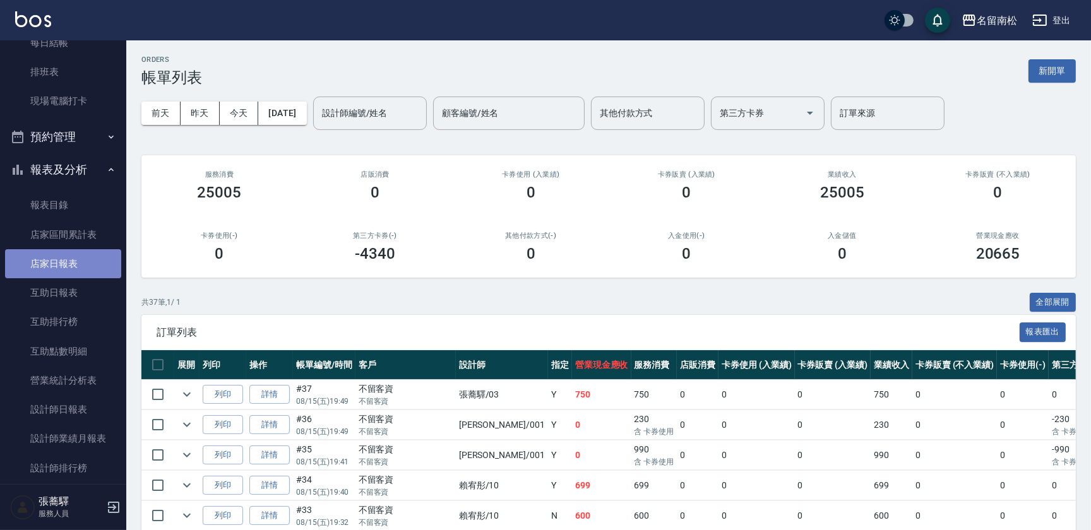
click at [79, 270] on link "店家日報表" at bounding box center [63, 263] width 116 height 29
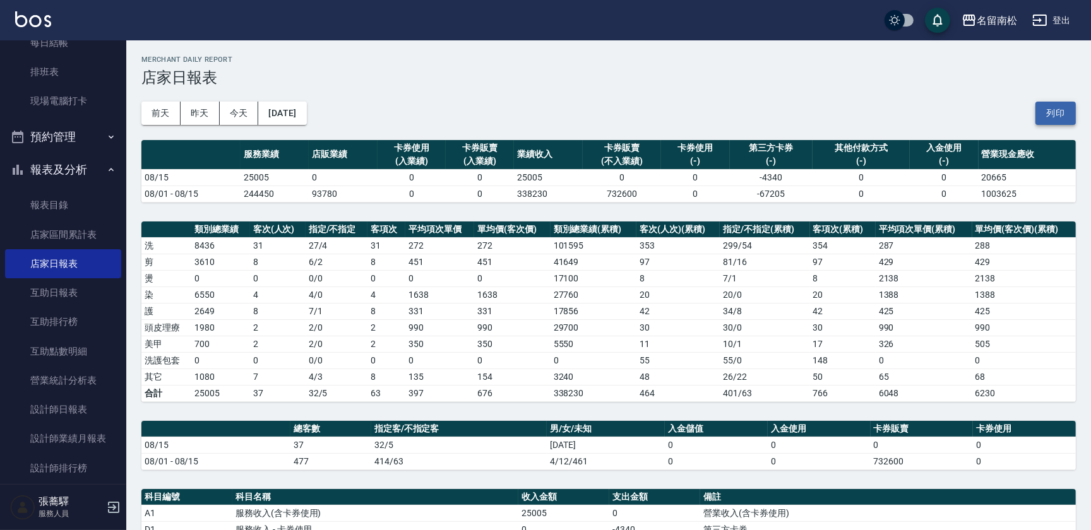
click at [1055, 107] on button "列印" at bounding box center [1056, 113] width 40 height 23
click at [83, 286] on link "互助日報表" at bounding box center [63, 292] width 116 height 29
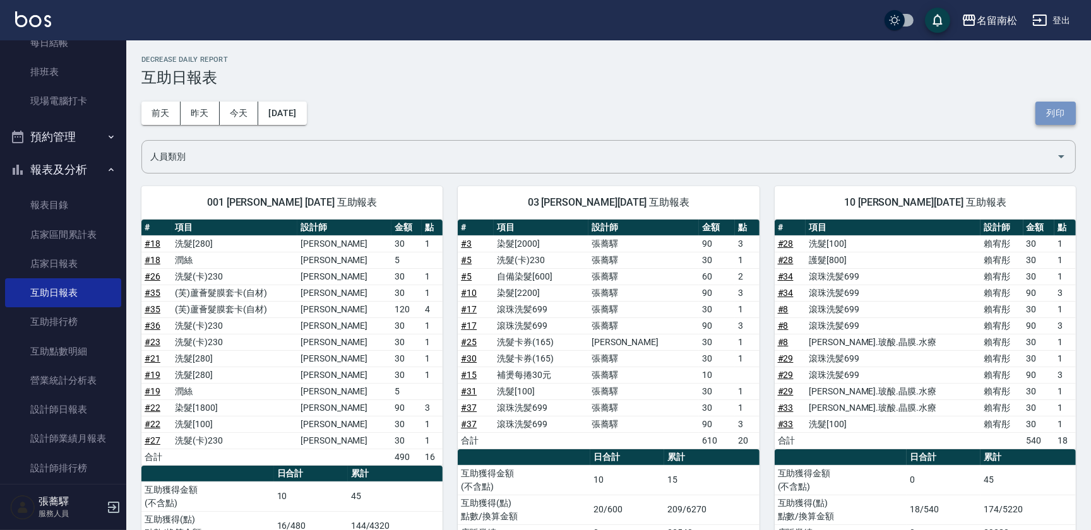
click at [1071, 112] on button "列印" at bounding box center [1056, 113] width 40 height 23
click at [1035, 115] on div "[DATE] [DATE] [DATE] [DATE] 列印" at bounding box center [608, 114] width 935 height 54
click at [1055, 107] on button "列印" at bounding box center [1056, 113] width 40 height 23
click at [83, 405] on link "設計師日報表" at bounding box center [63, 409] width 116 height 29
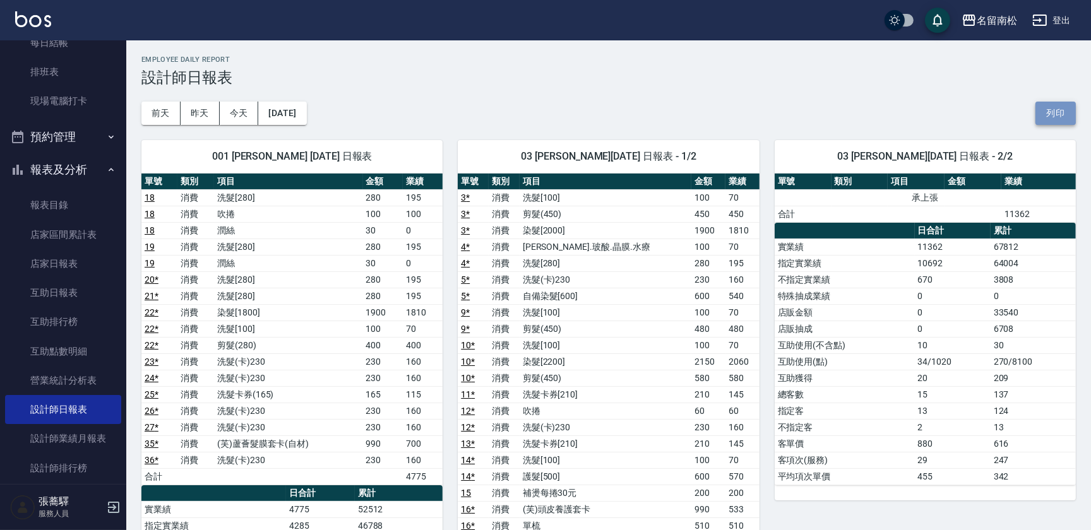
click at [1065, 120] on button "列印" at bounding box center [1056, 113] width 40 height 23
drag, startPoint x: 1051, startPoint y: 107, endPoint x: 96, endPoint y: 462, distance: 1019.2
click at [1051, 107] on button "列印" at bounding box center [1056, 113] width 40 height 23
